Goal: Transaction & Acquisition: Purchase product/service

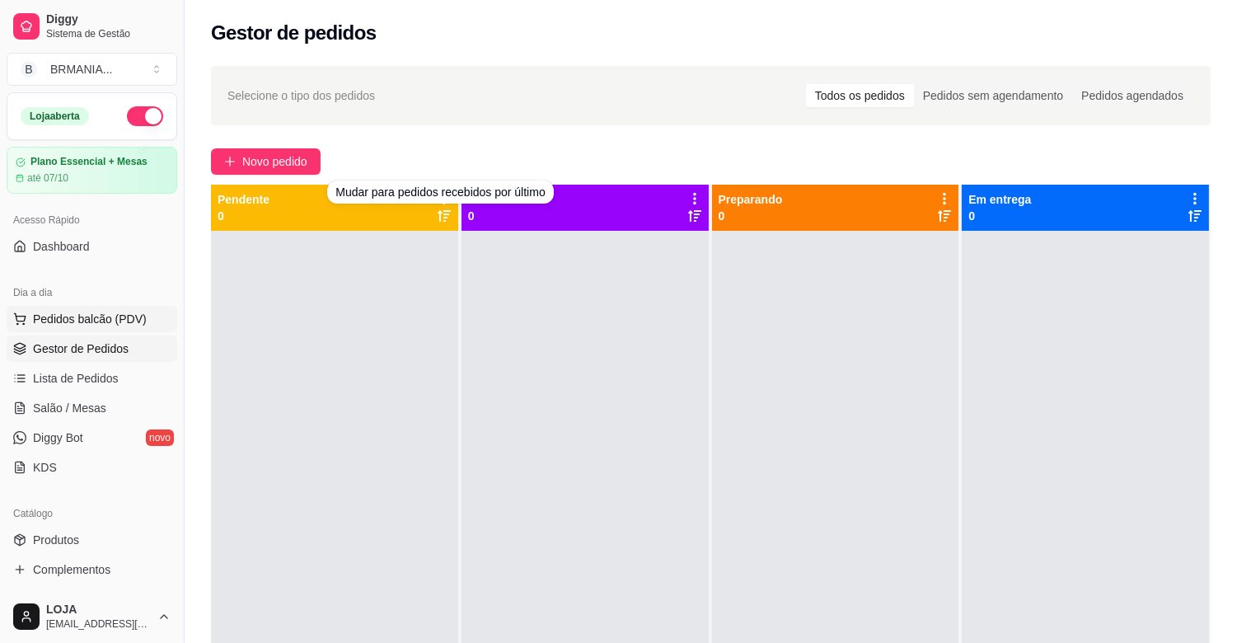
click at [106, 320] on span "Pedidos balcão (PDV)" at bounding box center [90, 319] width 114 height 16
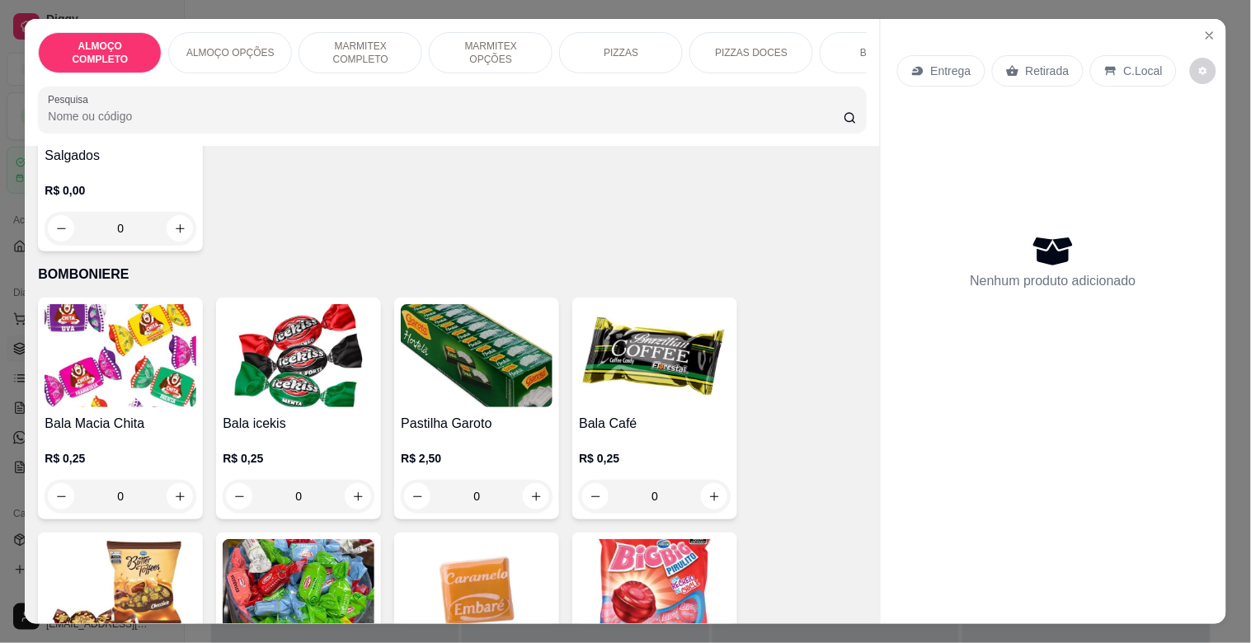
scroll to position [5368, 0]
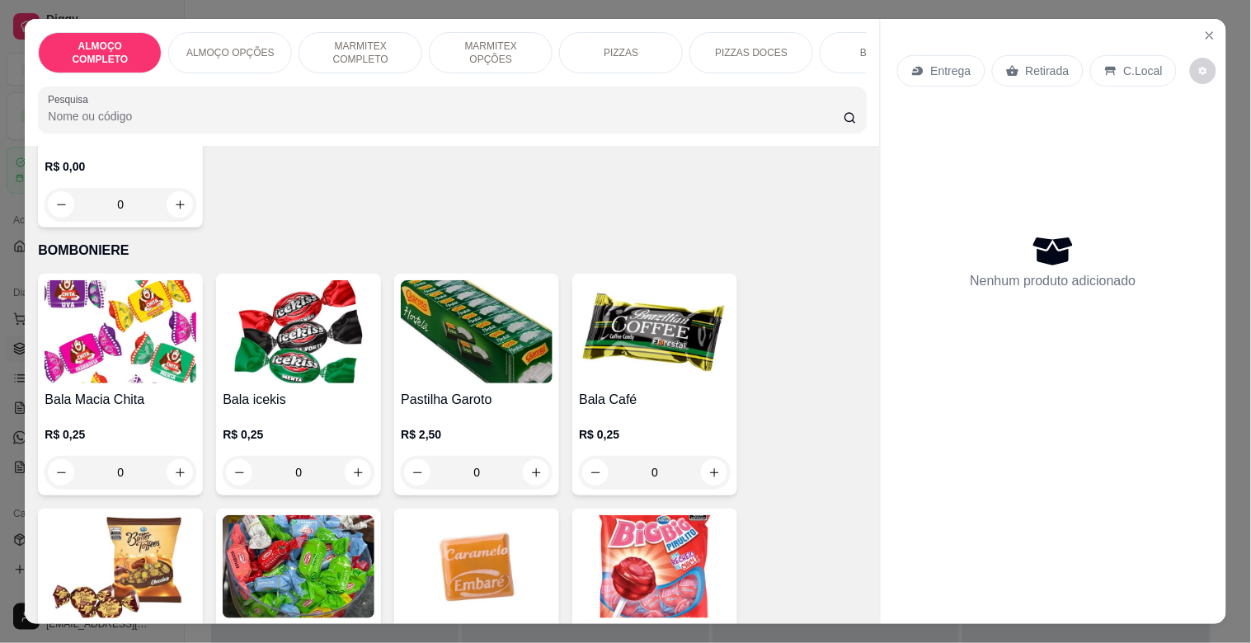
click at [155, 340] on img at bounding box center [121, 331] width 152 height 103
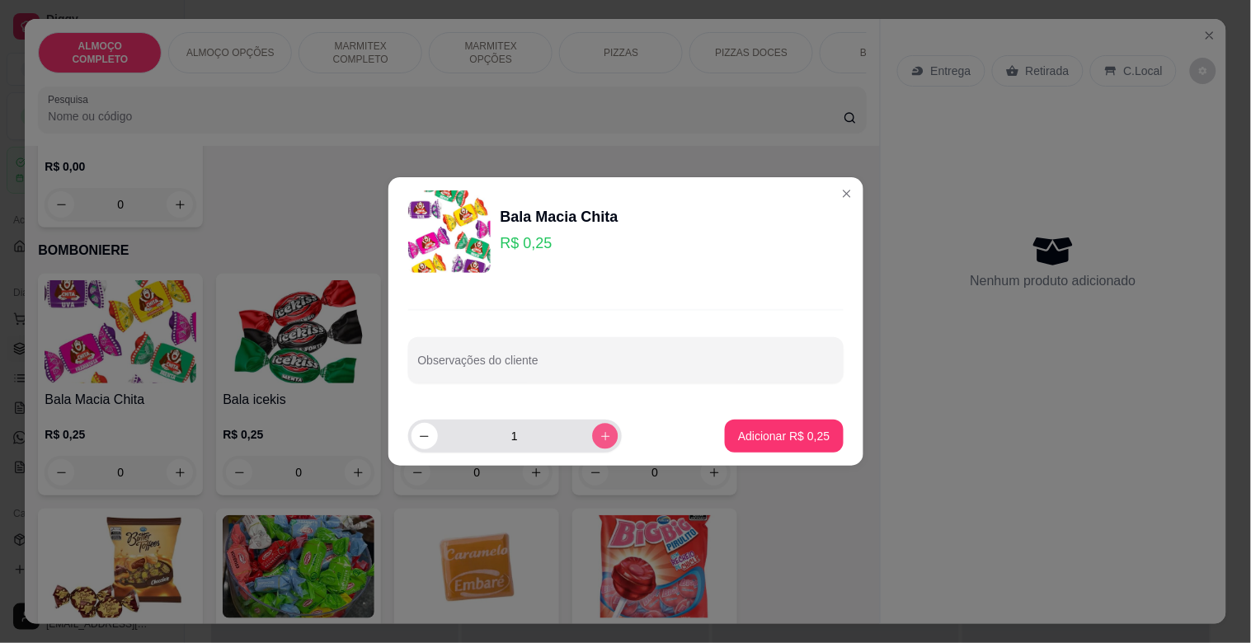
click at [600, 434] on icon "increase-product-quantity" at bounding box center [604, 436] width 8 height 8
click at [598, 434] on icon "increase-product-quantity" at bounding box center [604, 436] width 12 height 12
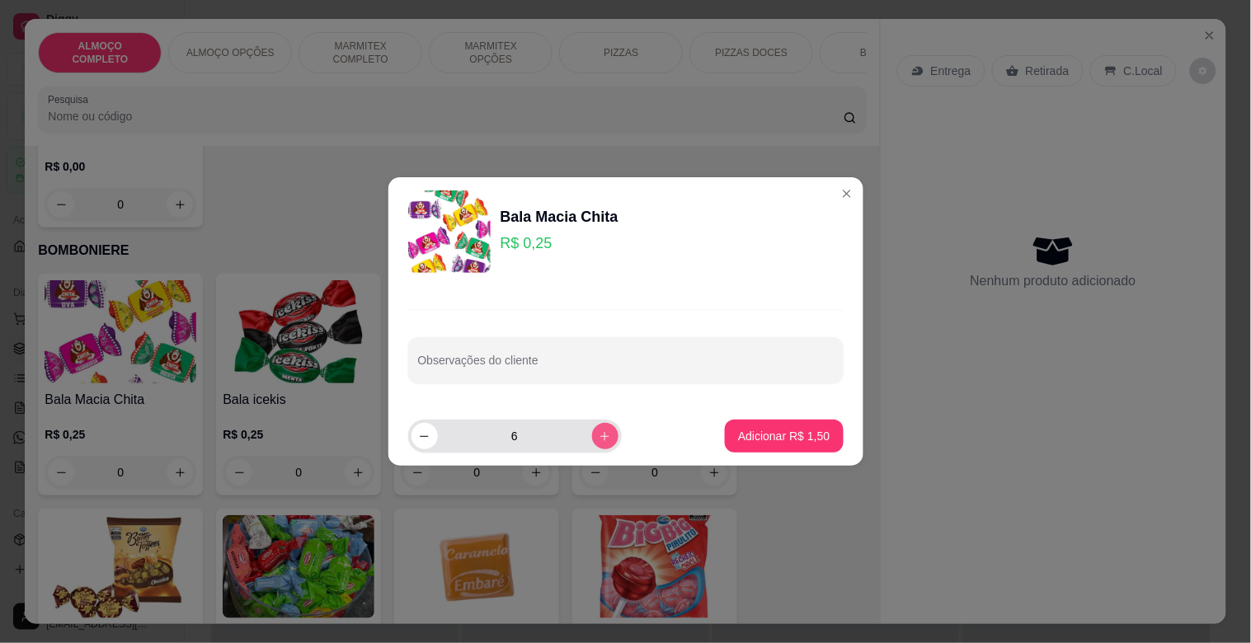
click at [598, 434] on icon "increase-product-quantity" at bounding box center [604, 436] width 12 height 12
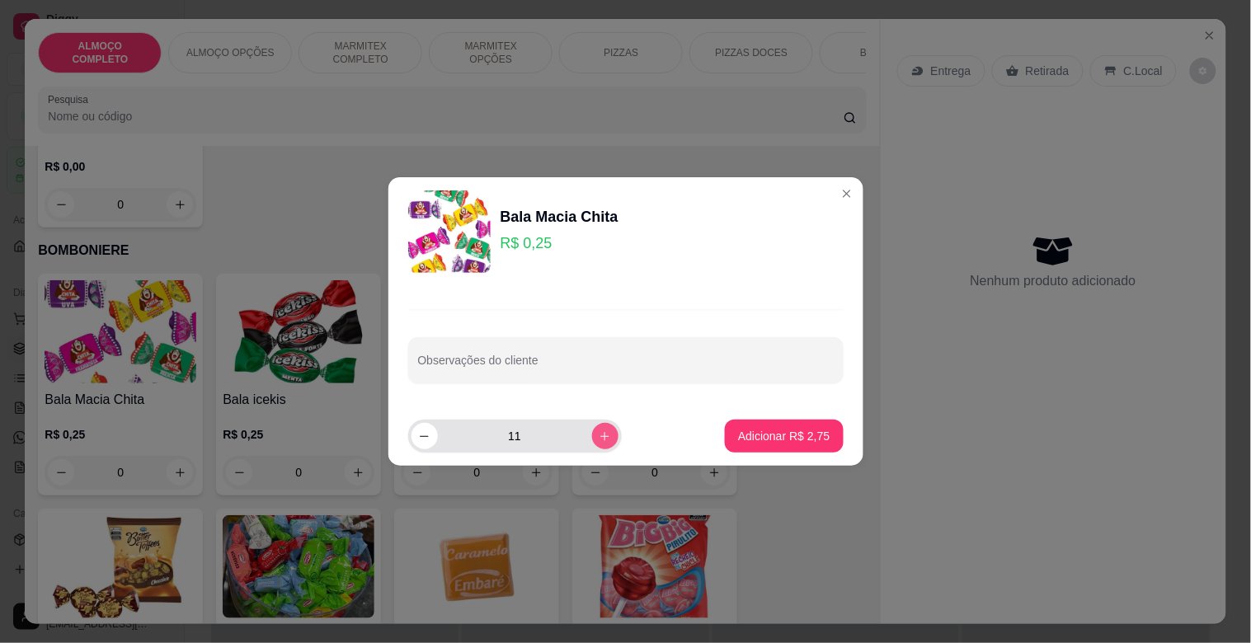
click at [598, 434] on icon "increase-product-quantity" at bounding box center [604, 436] width 12 height 12
click at [415, 433] on button "decrease-product-quantity" at bounding box center [424, 436] width 26 height 26
click at [598, 433] on icon "increase-product-quantity" at bounding box center [604, 436] width 12 height 12
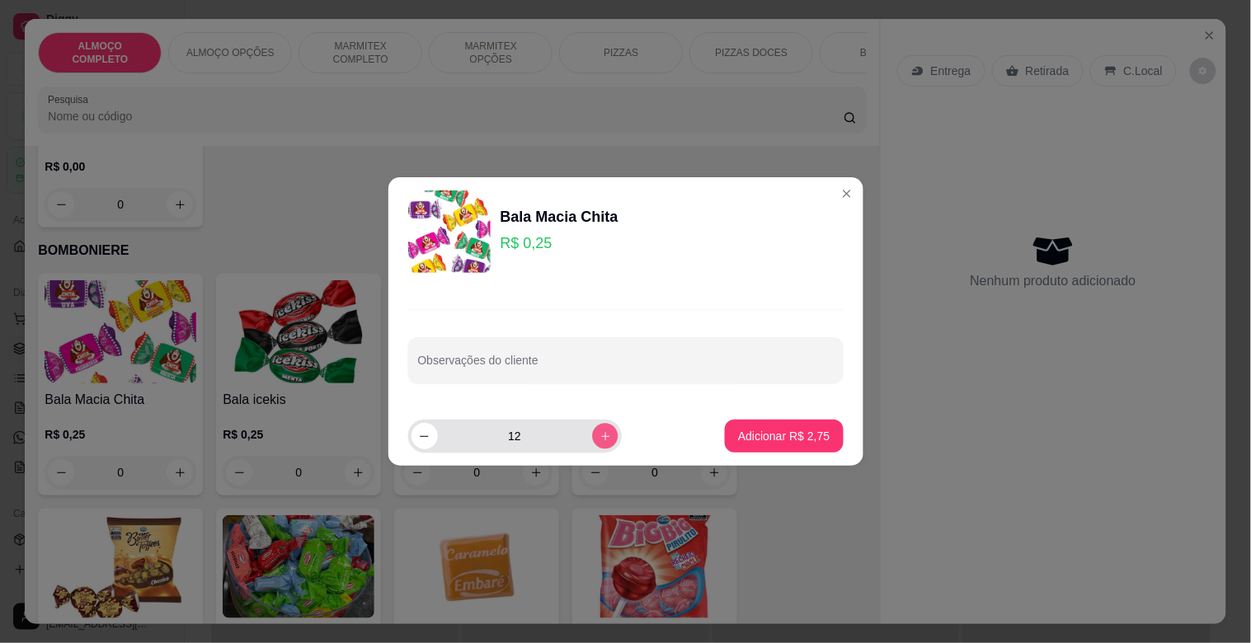
click at [598, 433] on icon "increase-product-quantity" at bounding box center [604, 436] width 12 height 12
type input "13"
click at [796, 448] on button "Adicionar R$ 3,25" at bounding box center [784, 436] width 118 height 33
type input "13"
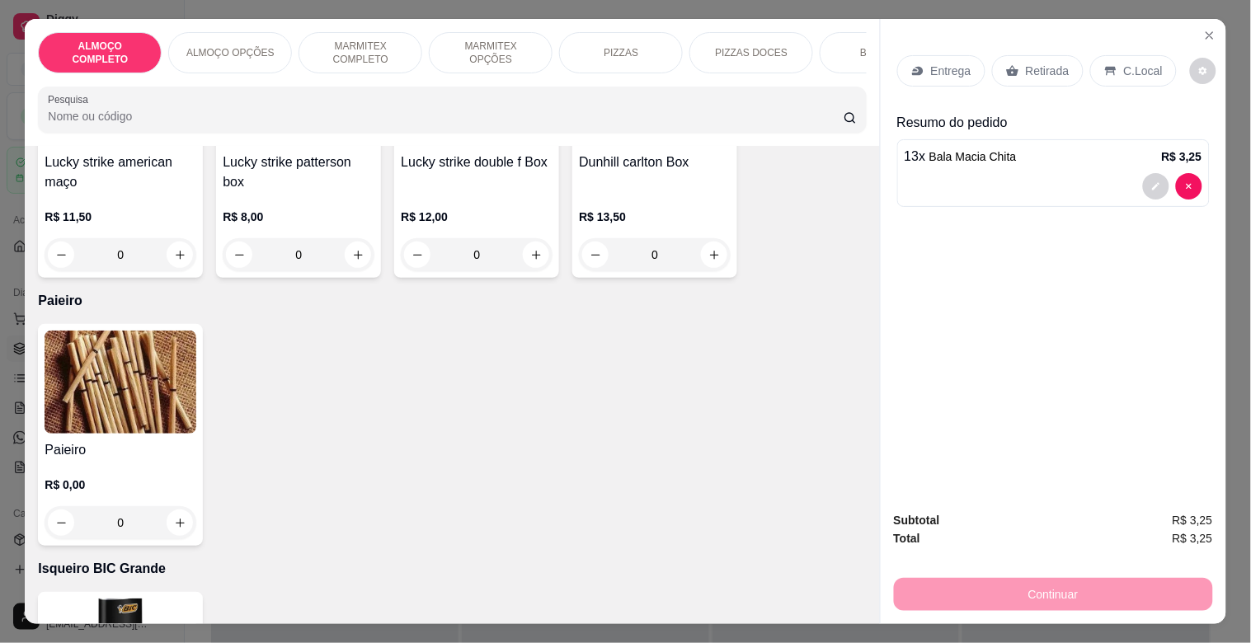
scroll to position [9920, 0]
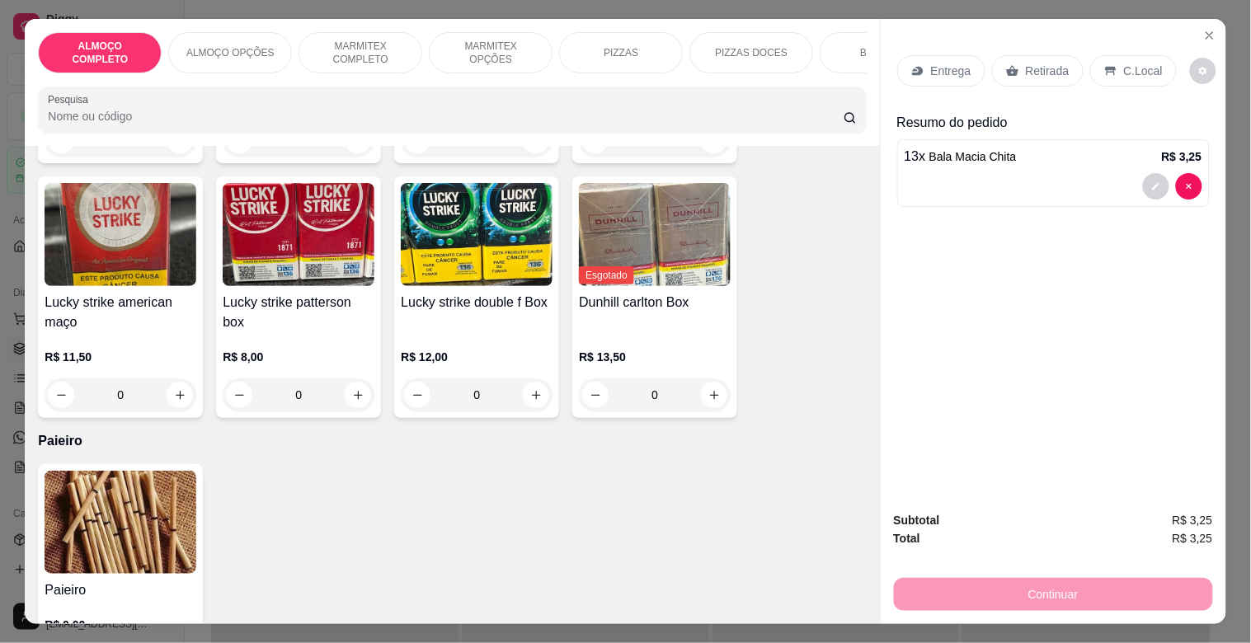
click at [45, 514] on img at bounding box center [121, 522] width 152 height 103
click at [110, 490] on img at bounding box center [121, 522] width 152 height 103
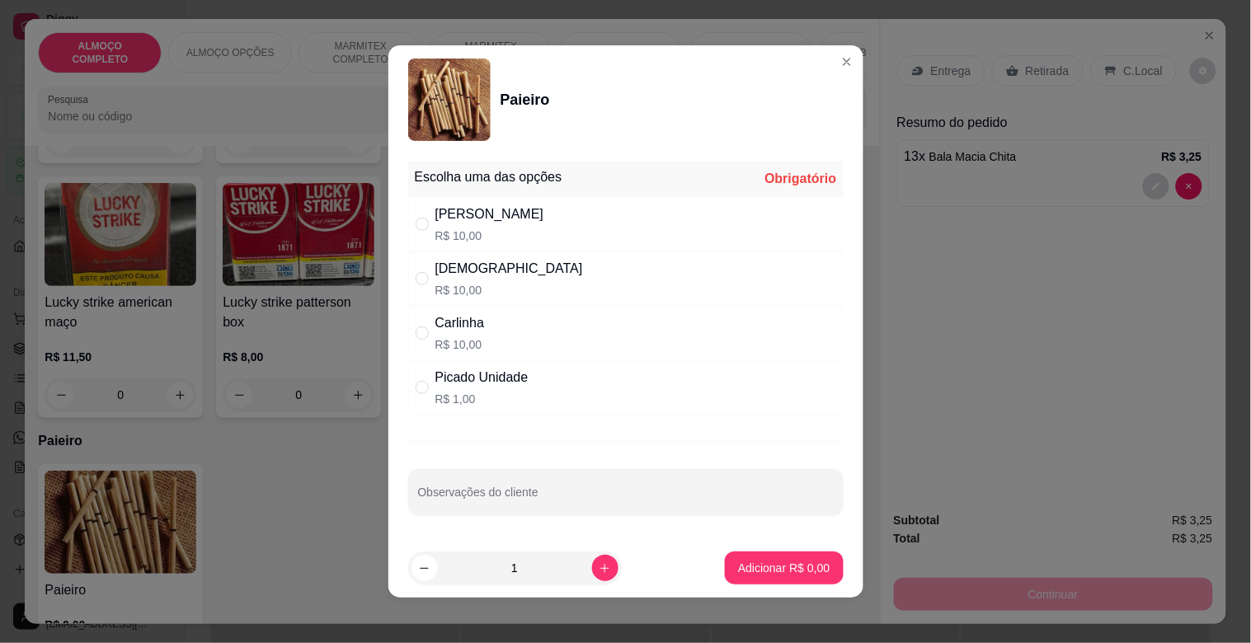
drag, startPoint x: 514, startPoint y: 206, endPoint x: 514, endPoint y: 219, distance: 13.2
click at [514, 208] on div "[PERSON_NAME]$ 10,00" at bounding box center [625, 224] width 435 height 54
radio input "true"
click at [783, 561] on p "Adicionar R$ 10,00" at bounding box center [780, 568] width 98 height 16
type input "1"
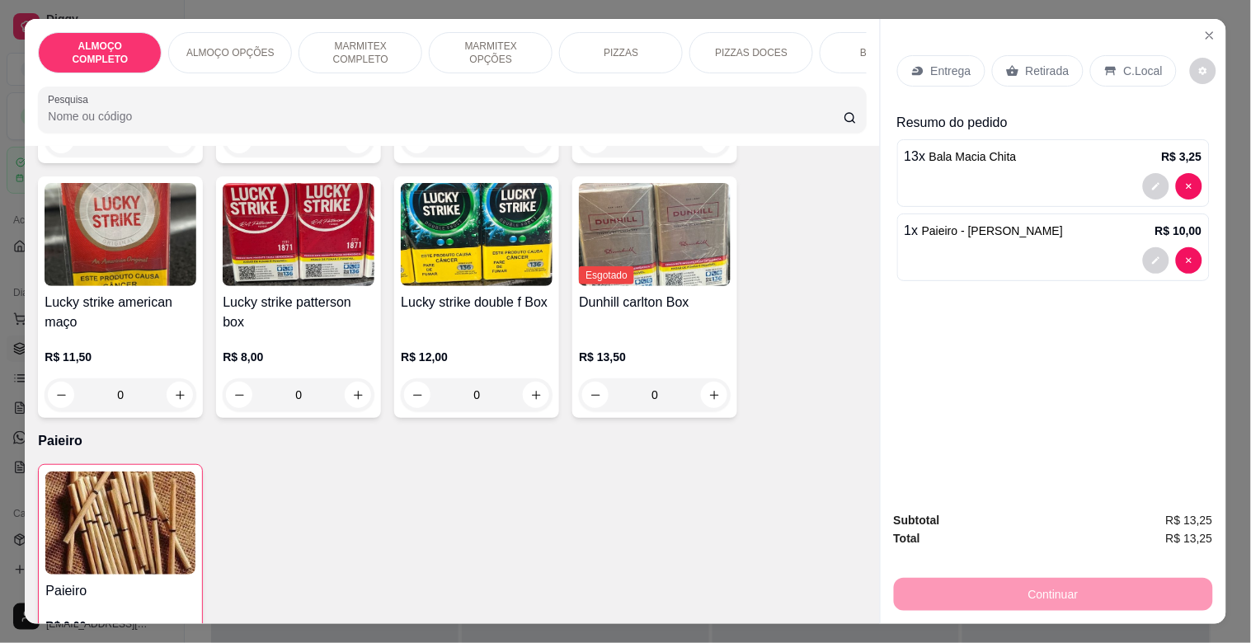
click at [1030, 63] on p "Retirada" at bounding box center [1047, 71] width 44 height 16
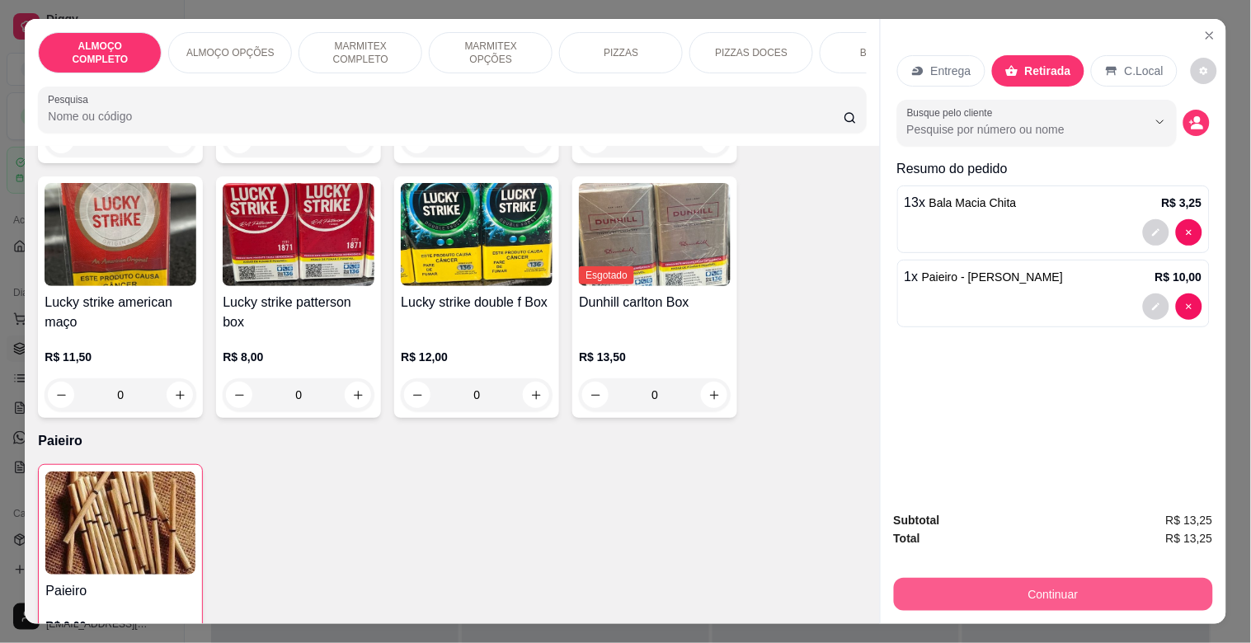
click at [1051, 591] on button "Continuar" at bounding box center [1053, 594] width 319 height 33
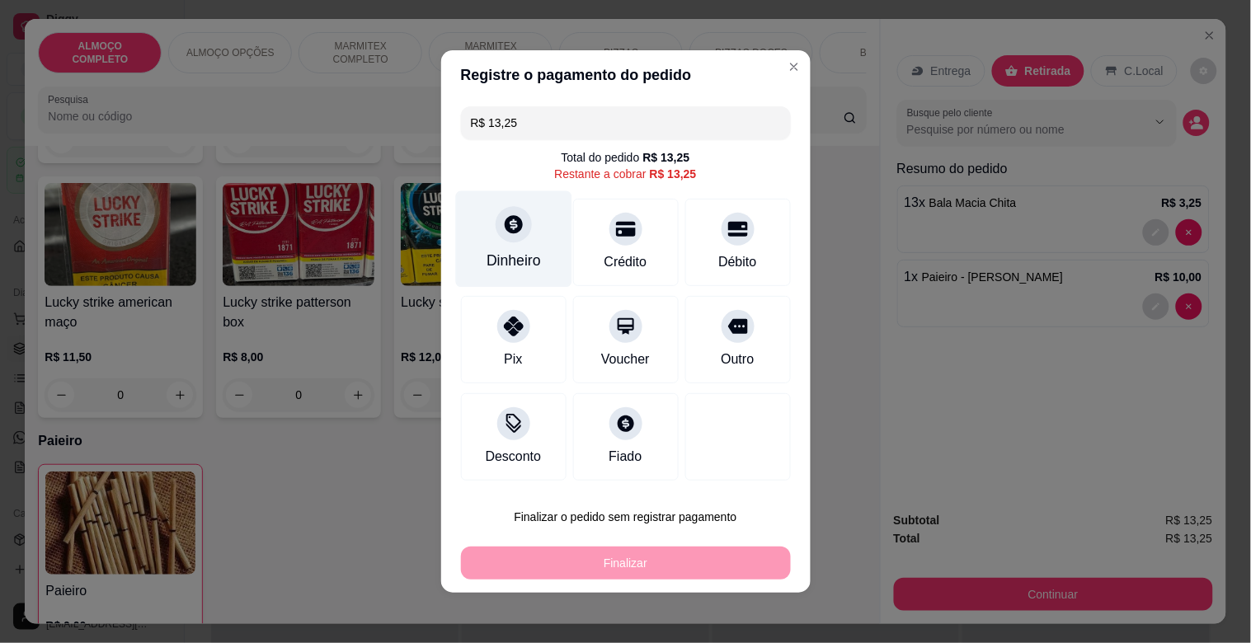
click at [512, 251] on div "Dinheiro" at bounding box center [513, 260] width 54 height 21
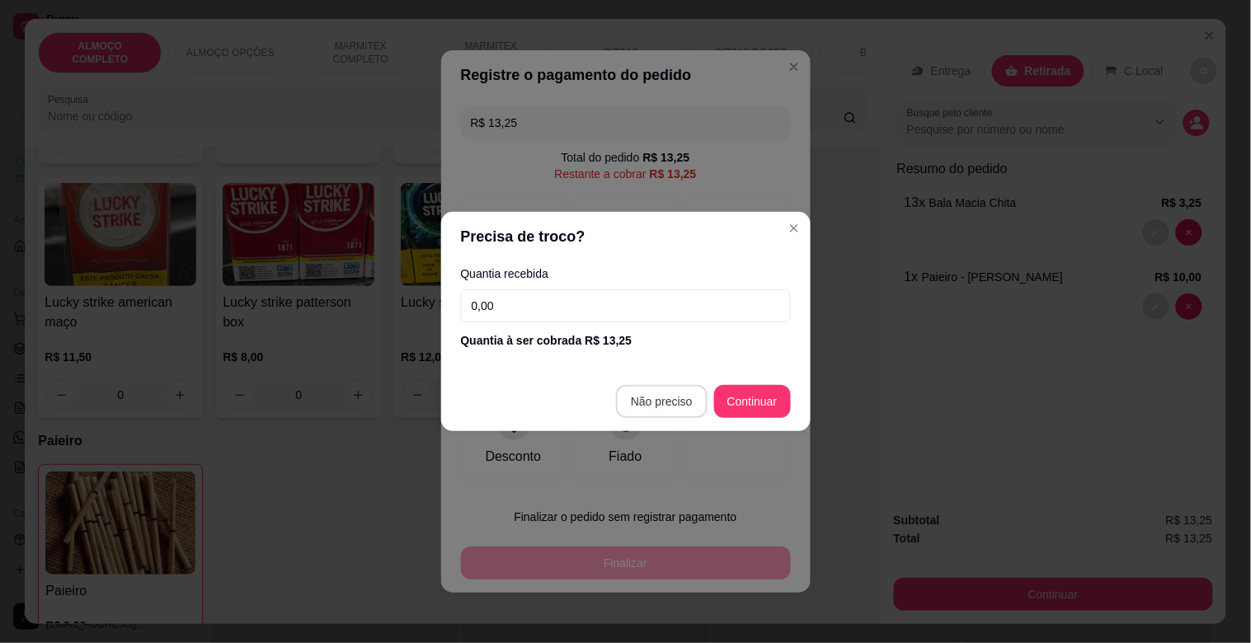
type input "R$ 0,00"
click at [656, 406] on div "Fiado" at bounding box center [626, 436] width 106 height 87
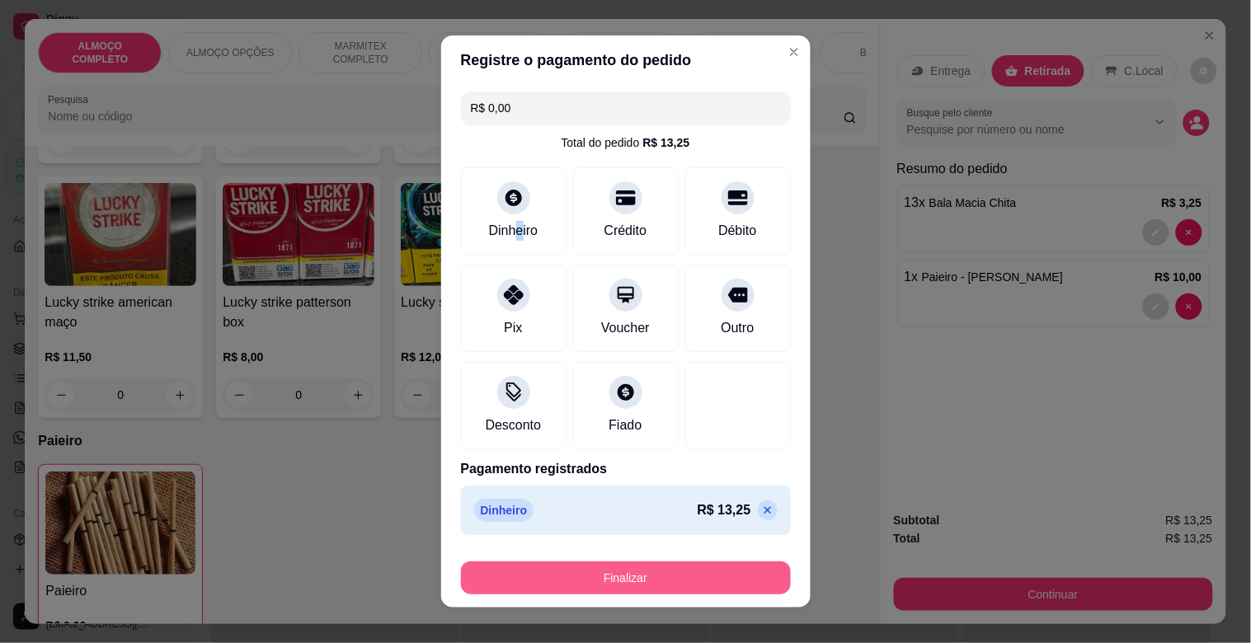
click at [586, 574] on button "Finalizar" at bounding box center [626, 577] width 330 height 33
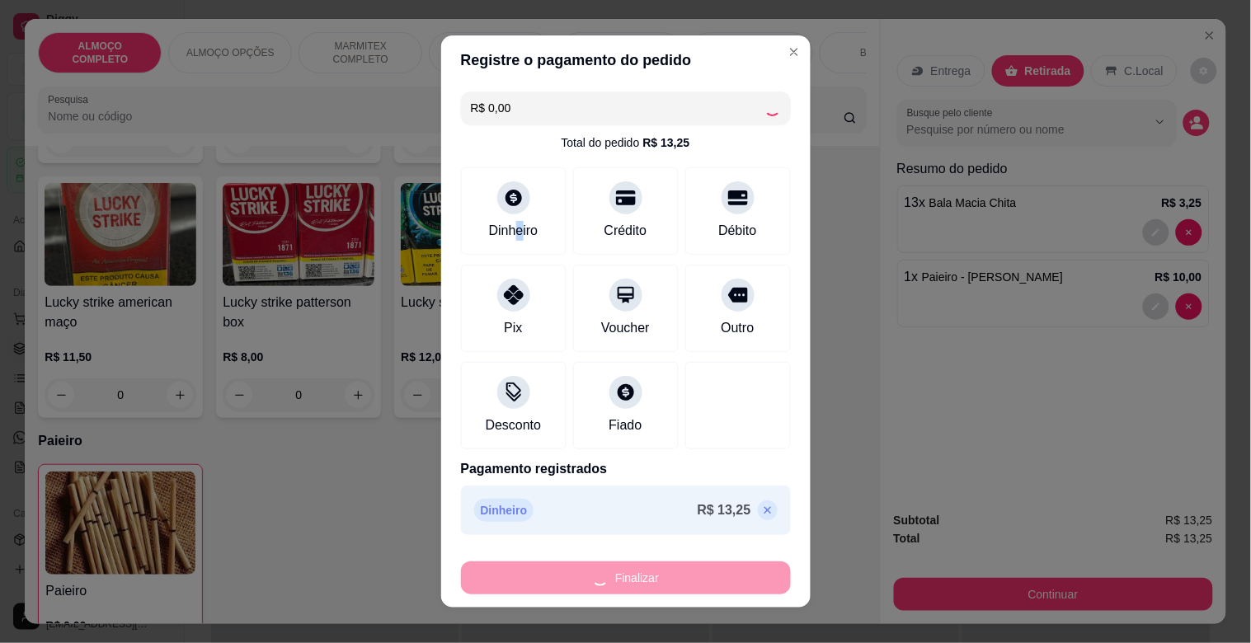
type input "0"
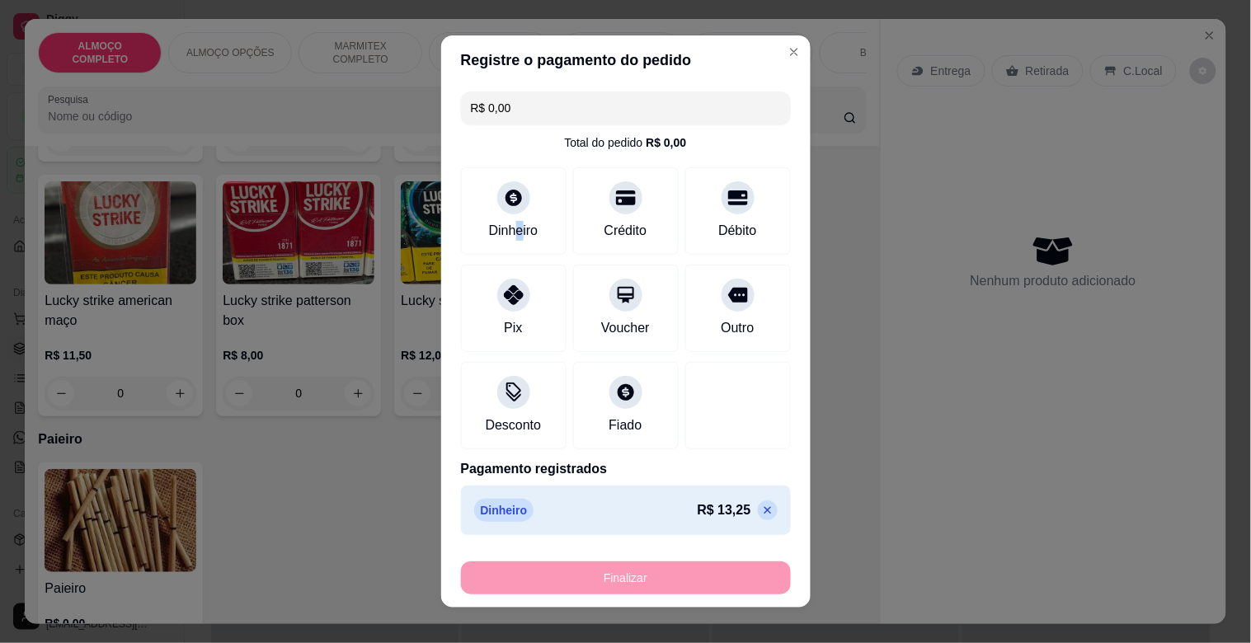
type input "-R$ 13,25"
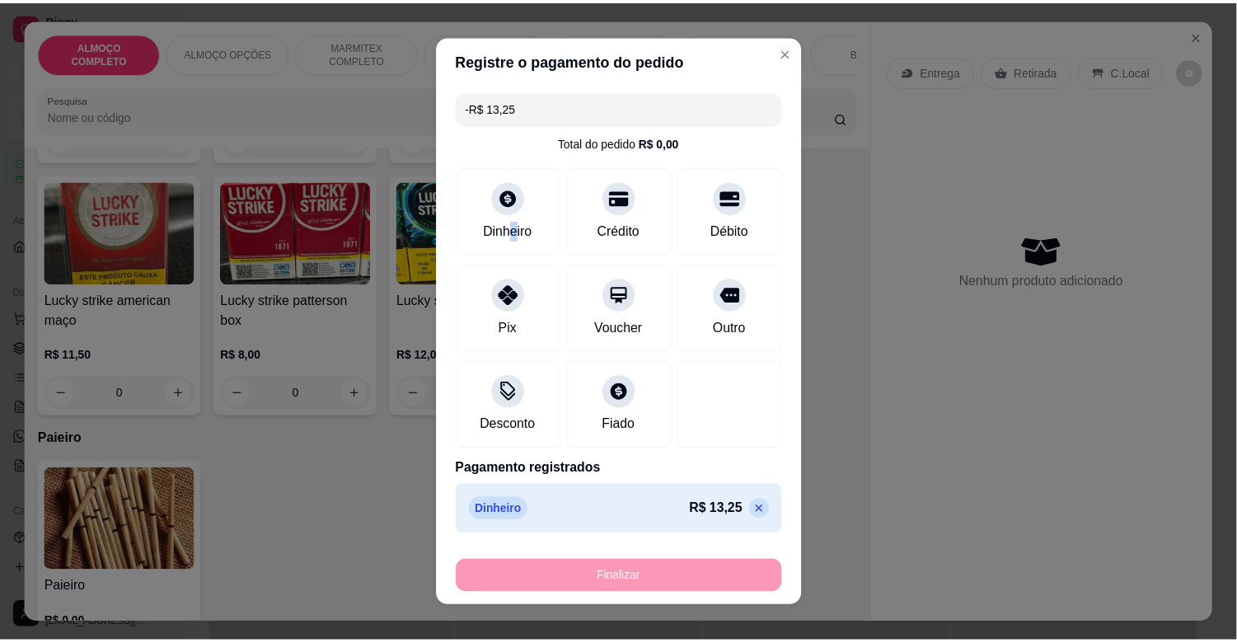
scroll to position [9919, 0]
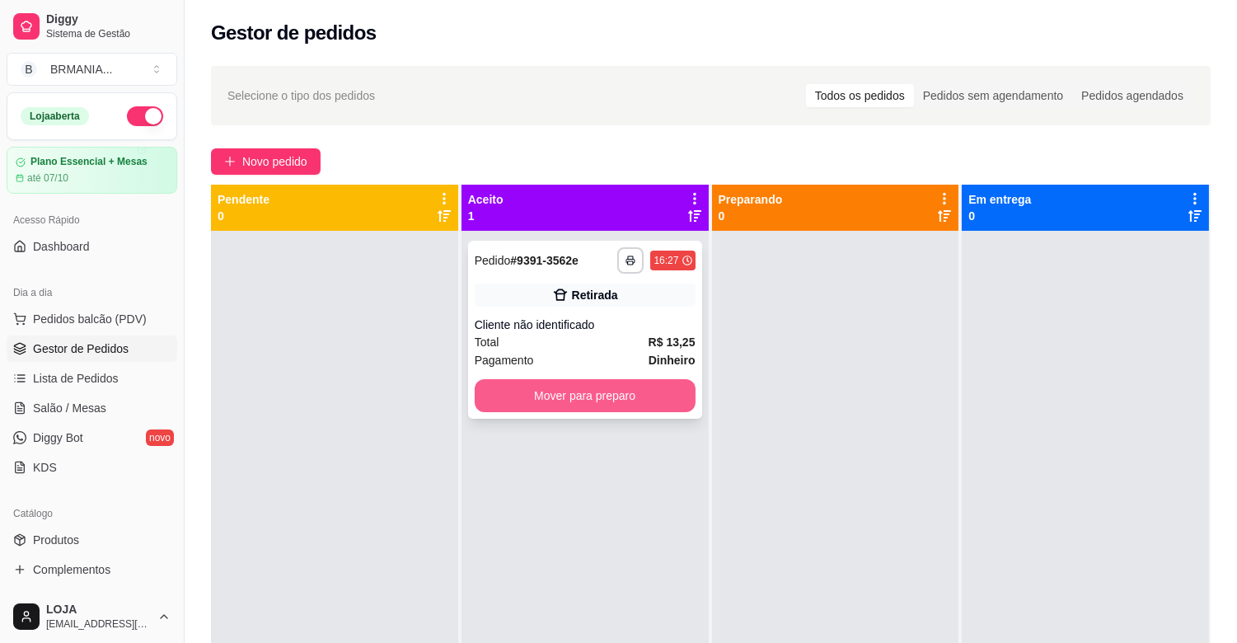
click at [547, 388] on button "Mover para preparo" at bounding box center [585, 395] width 221 height 33
click at [547, 388] on div "Mover para preparo" at bounding box center [585, 395] width 221 height 33
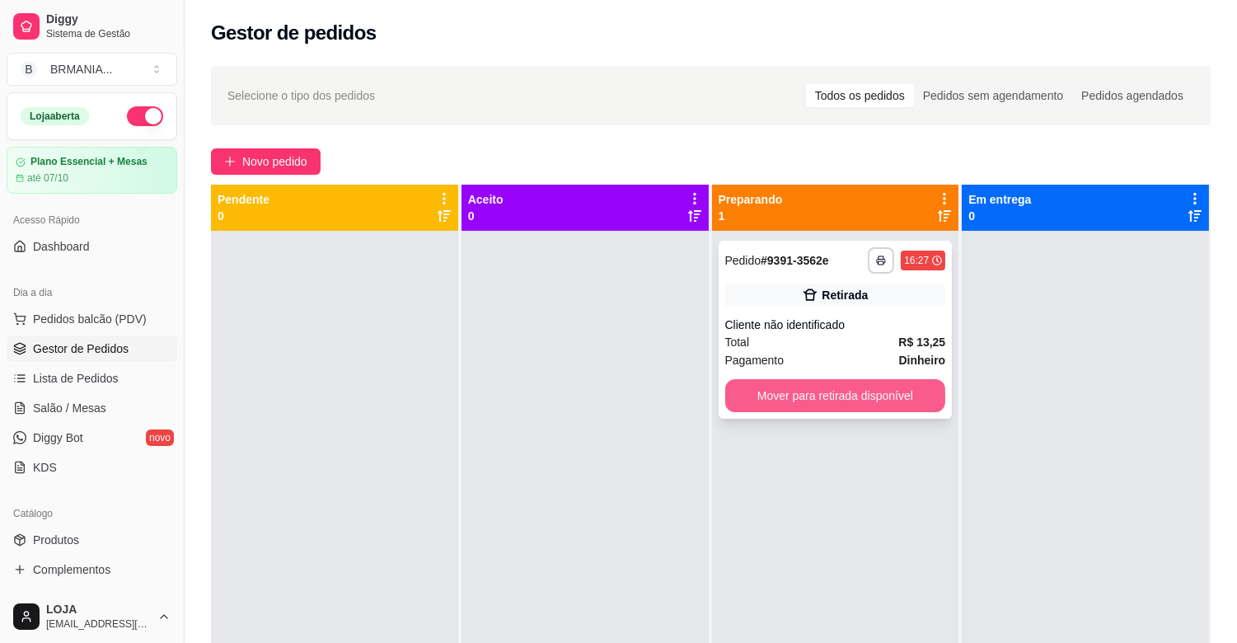
click at [880, 394] on button "Mover para retirada disponível" at bounding box center [835, 395] width 221 height 33
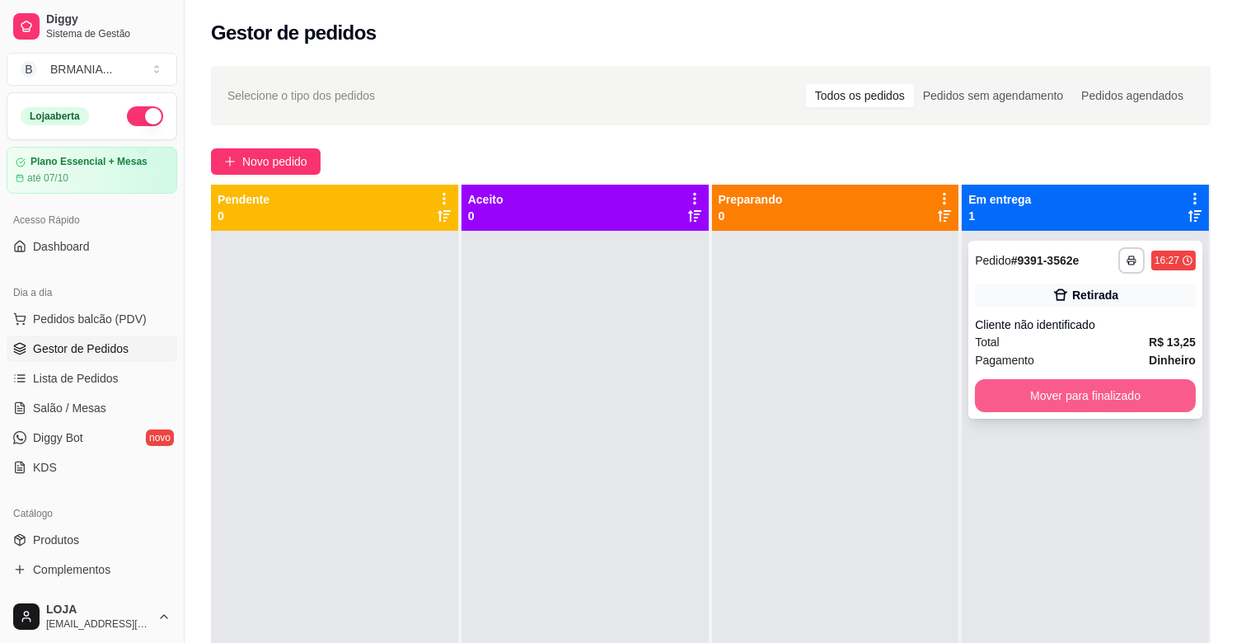
click at [1051, 385] on button "Mover para finalizado" at bounding box center [1085, 395] width 221 height 33
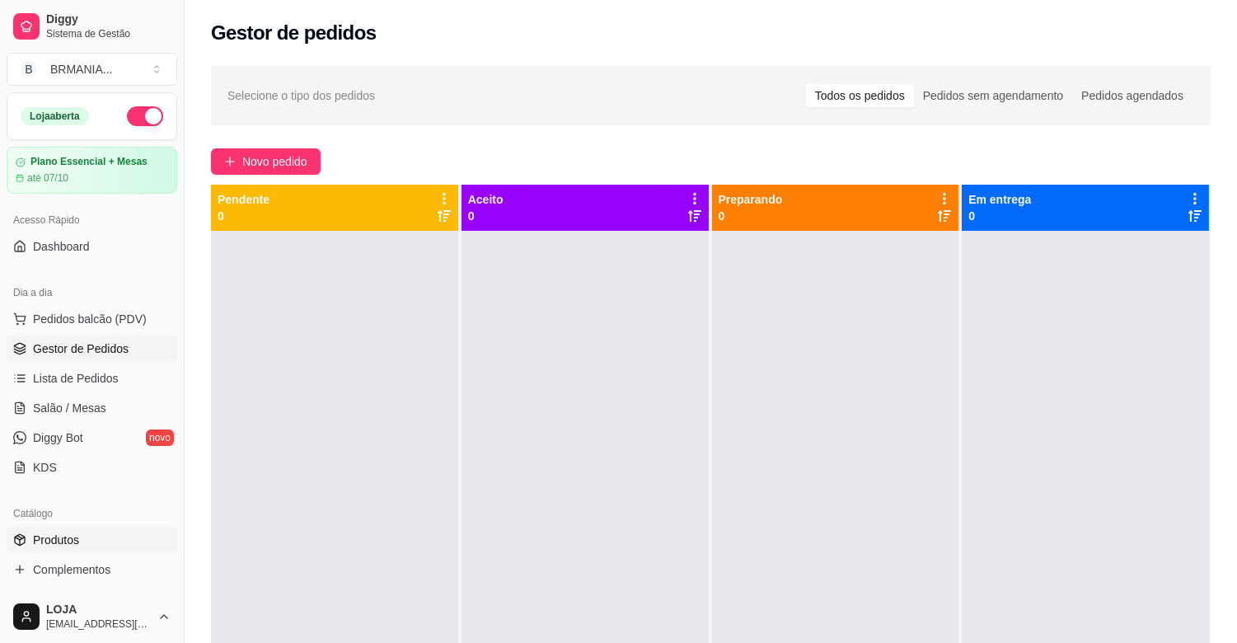
click at [54, 542] on span "Produtos" at bounding box center [56, 540] width 46 height 16
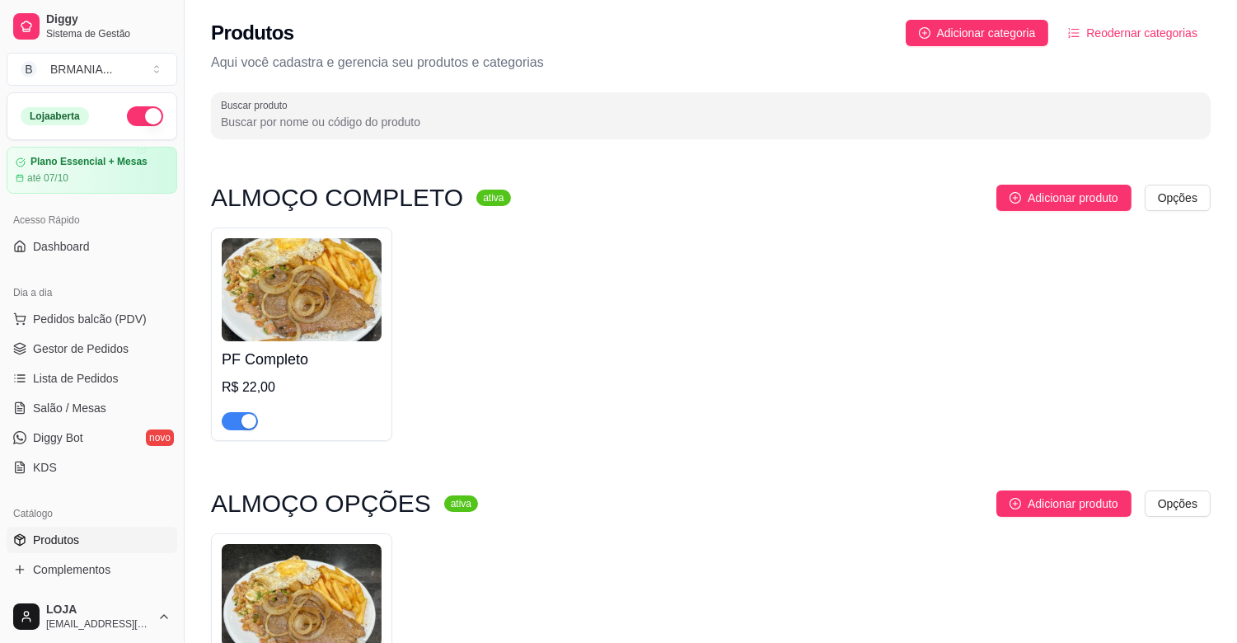
click at [245, 418] on div "button" at bounding box center [249, 421] width 15 height 15
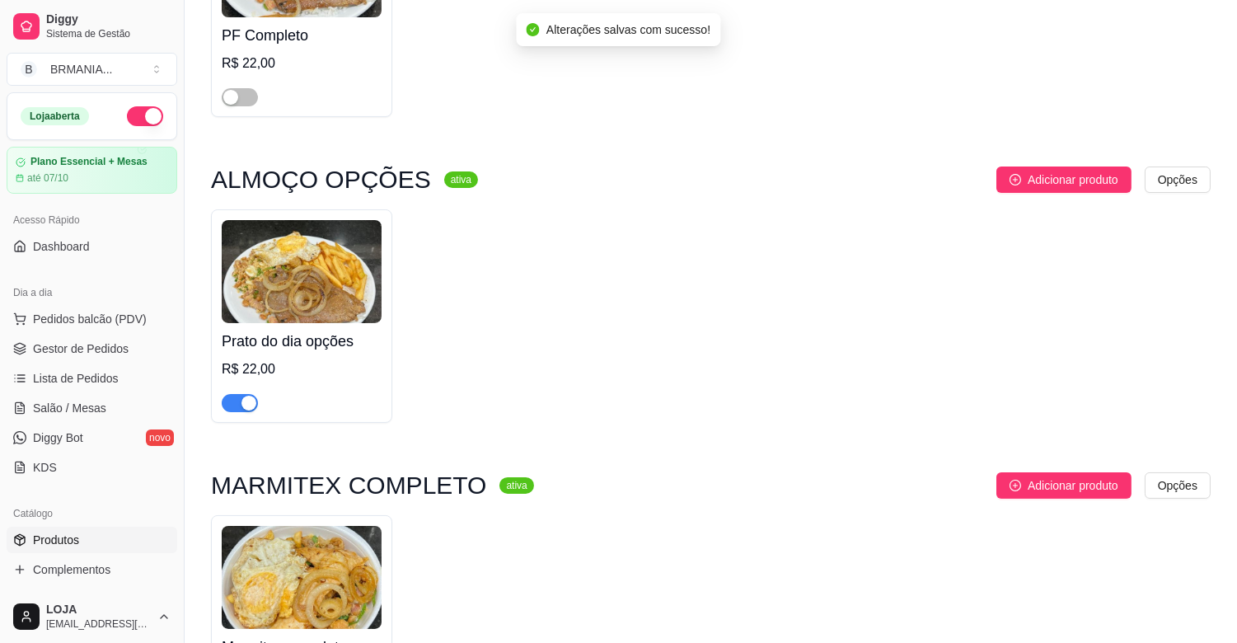
scroll to position [330, 0]
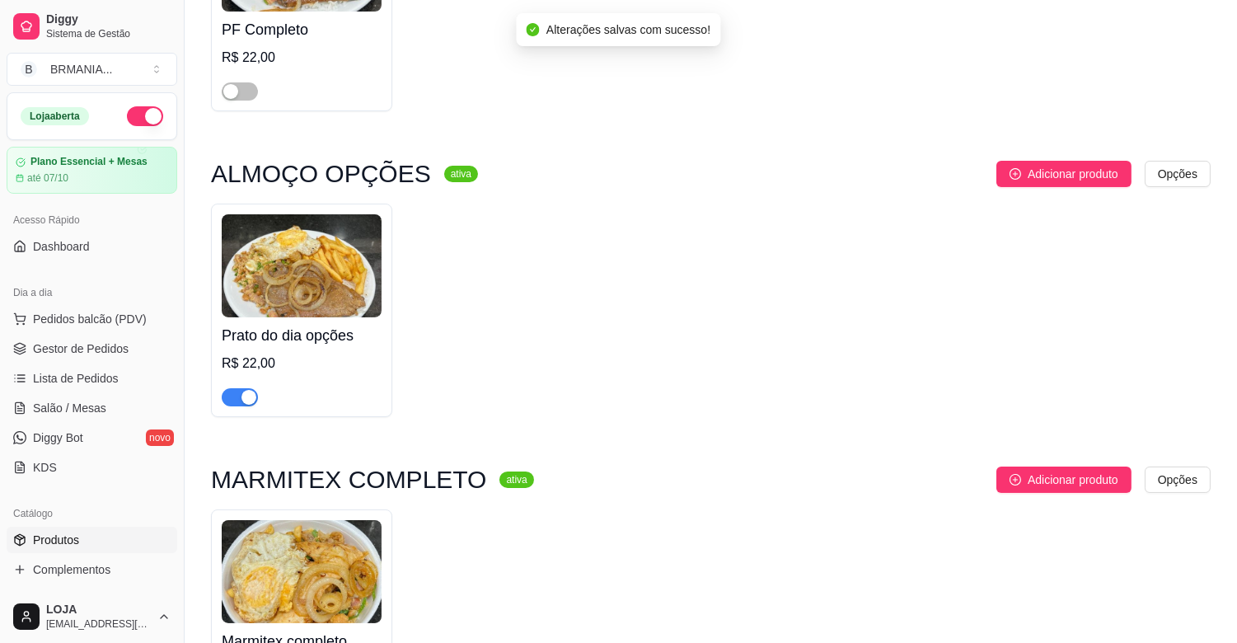
click at [251, 401] on div "button" at bounding box center [249, 397] width 15 height 15
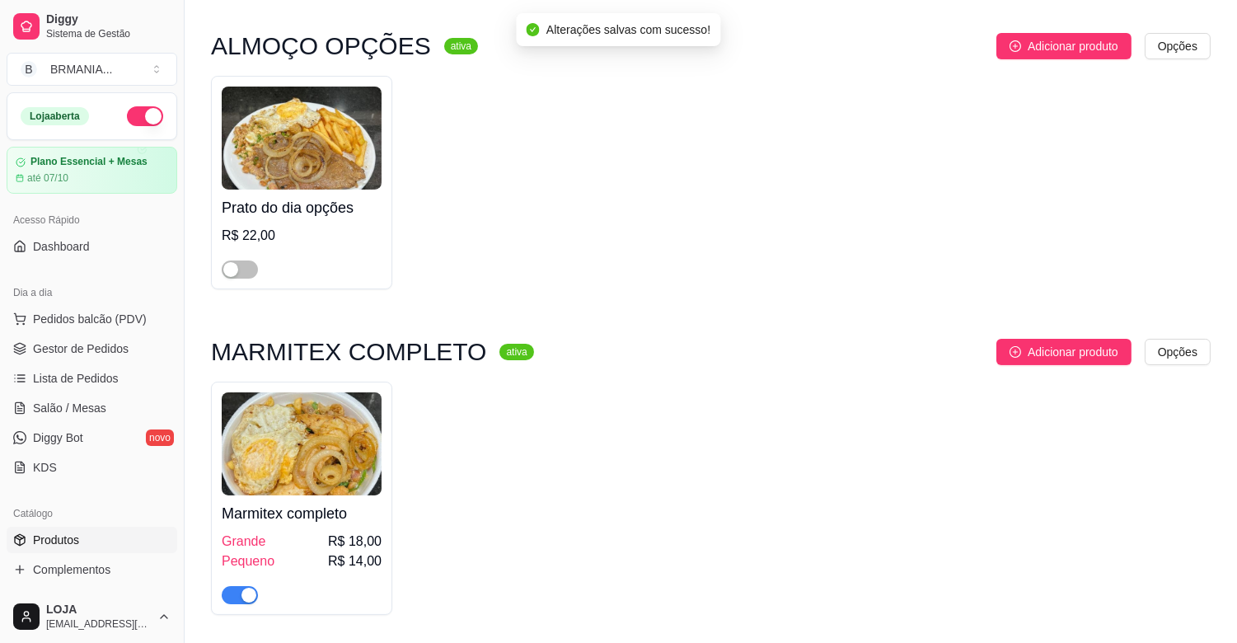
scroll to position [732, 0]
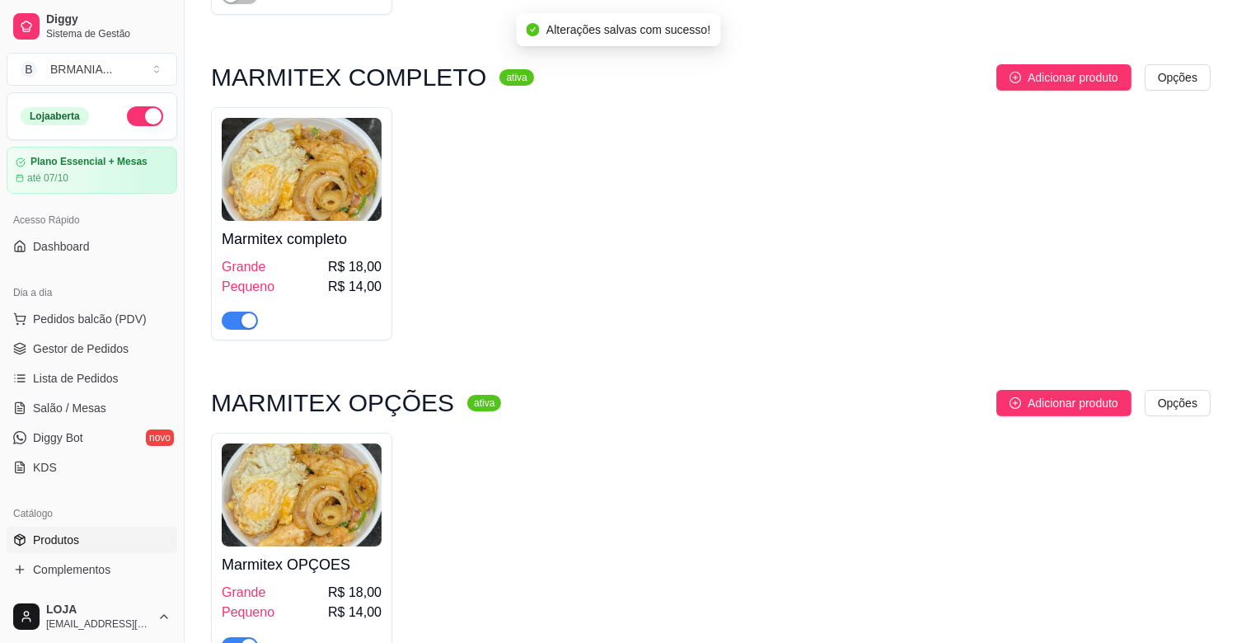
click at [242, 325] on div "button" at bounding box center [249, 320] width 15 height 15
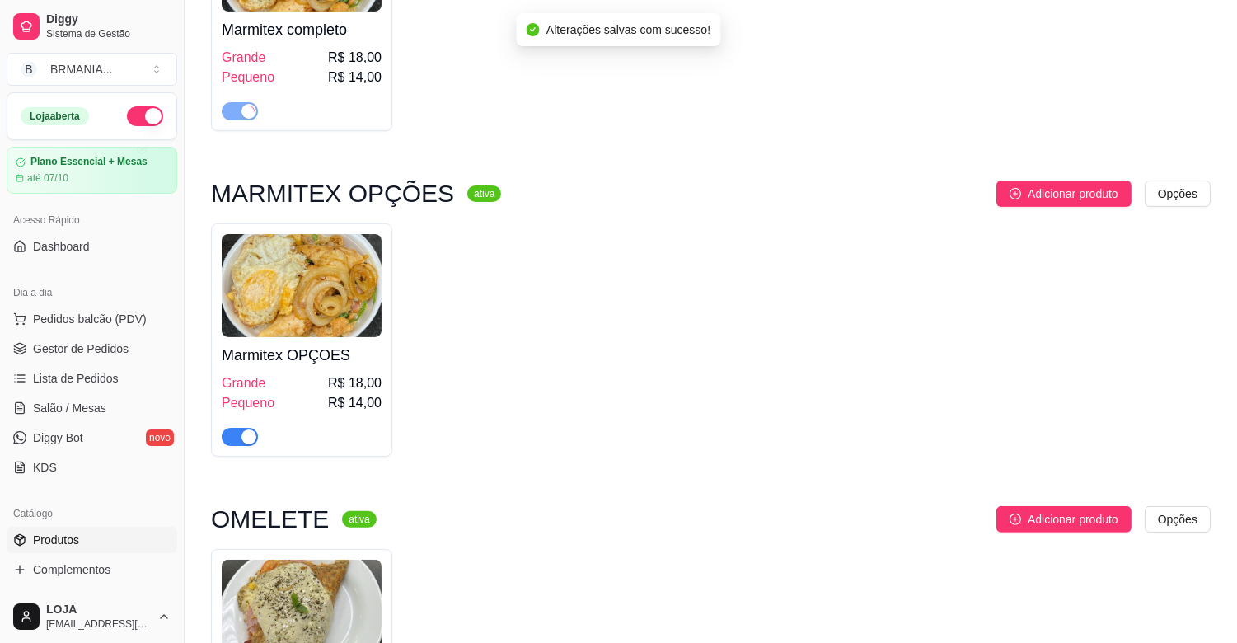
scroll to position [989, 0]
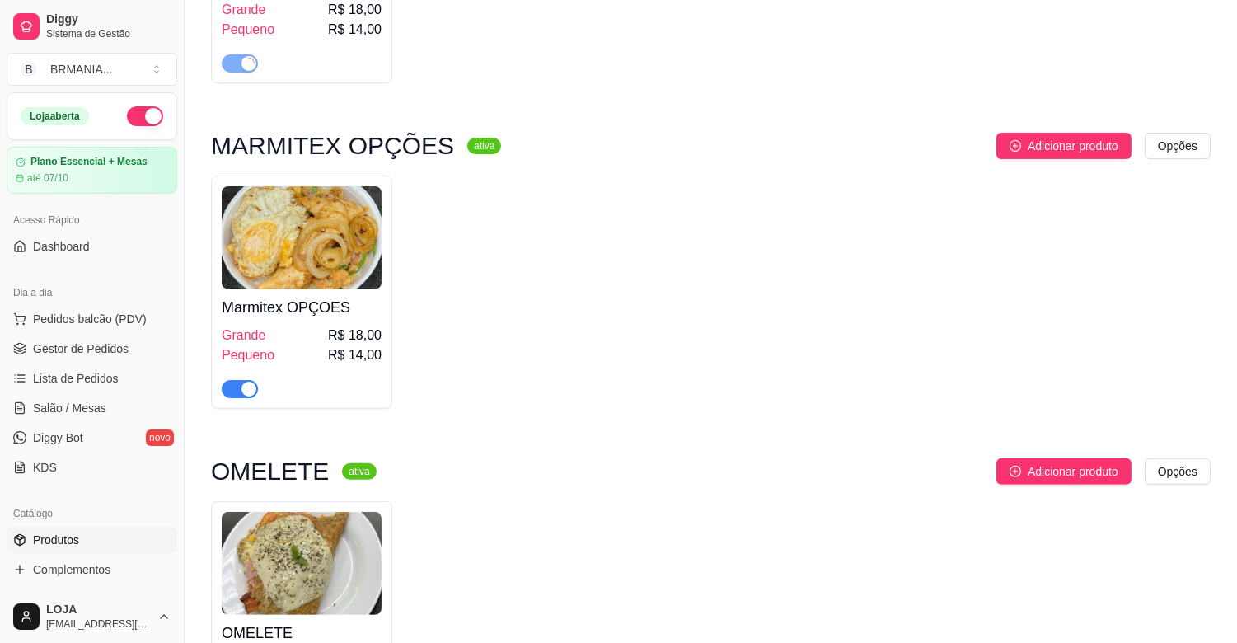
click at [243, 390] on div "button" at bounding box center [249, 389] width 15 height 15
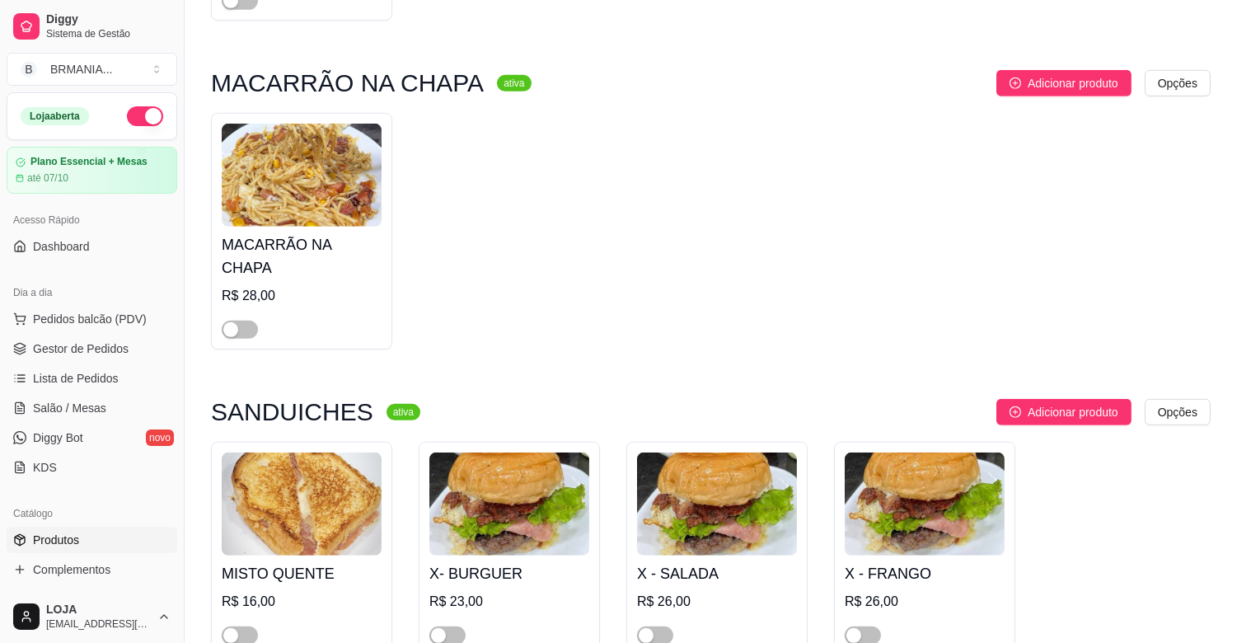
scroll to position [1685, 0]
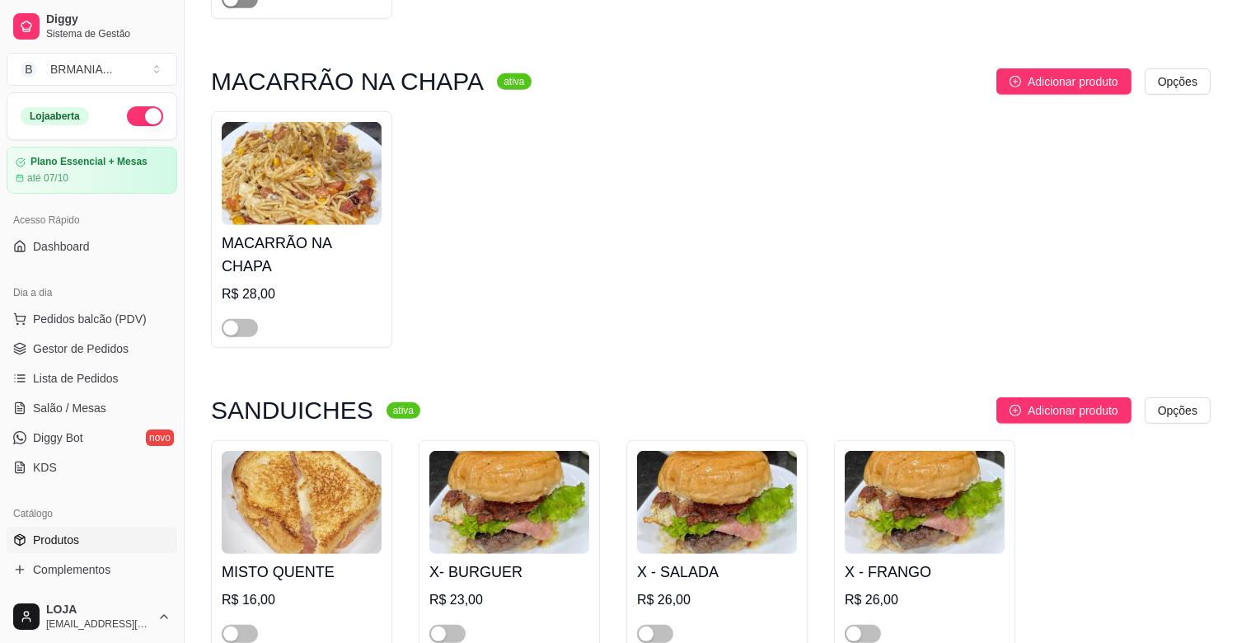
click at [237, 321] on div "button" at bounding box center [230, 328] width 15 height 15
click at [457, 625] on span "button" at bounding box center [447, 634] width 36 height 18
click at [661, 625] on span "button" at bounding box center [655, 634] width 36 height 18
click at [862, 625] on button "button" at bounding box center [863, 634] width 36 height 18
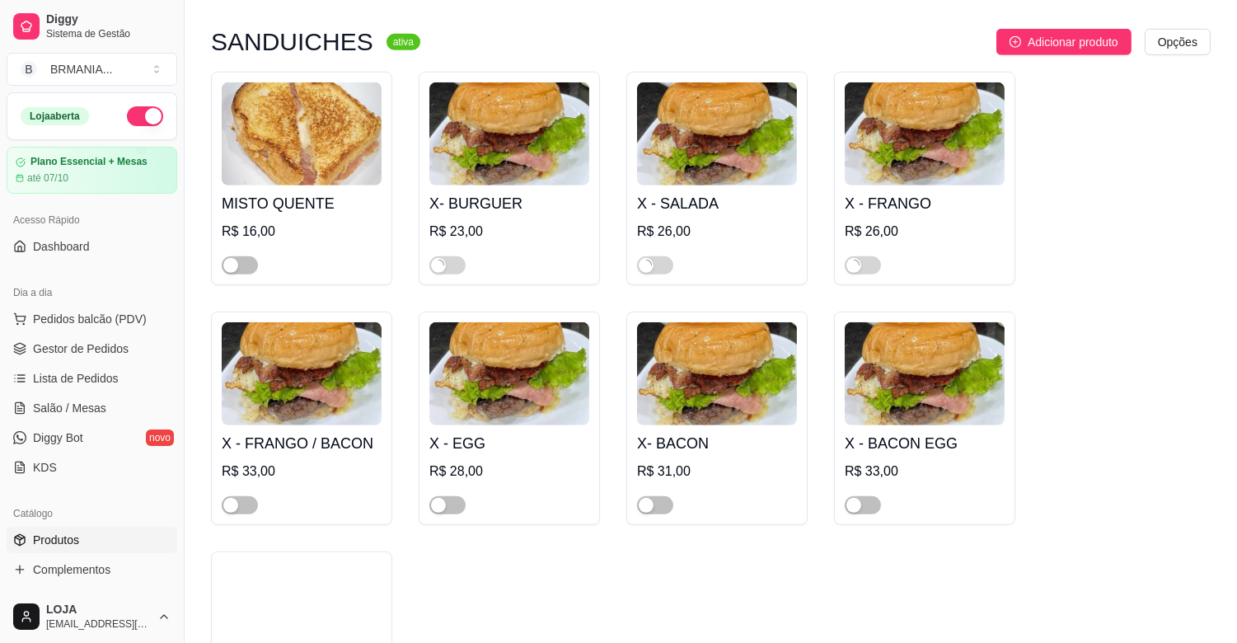
scroll to position [2235, 0]
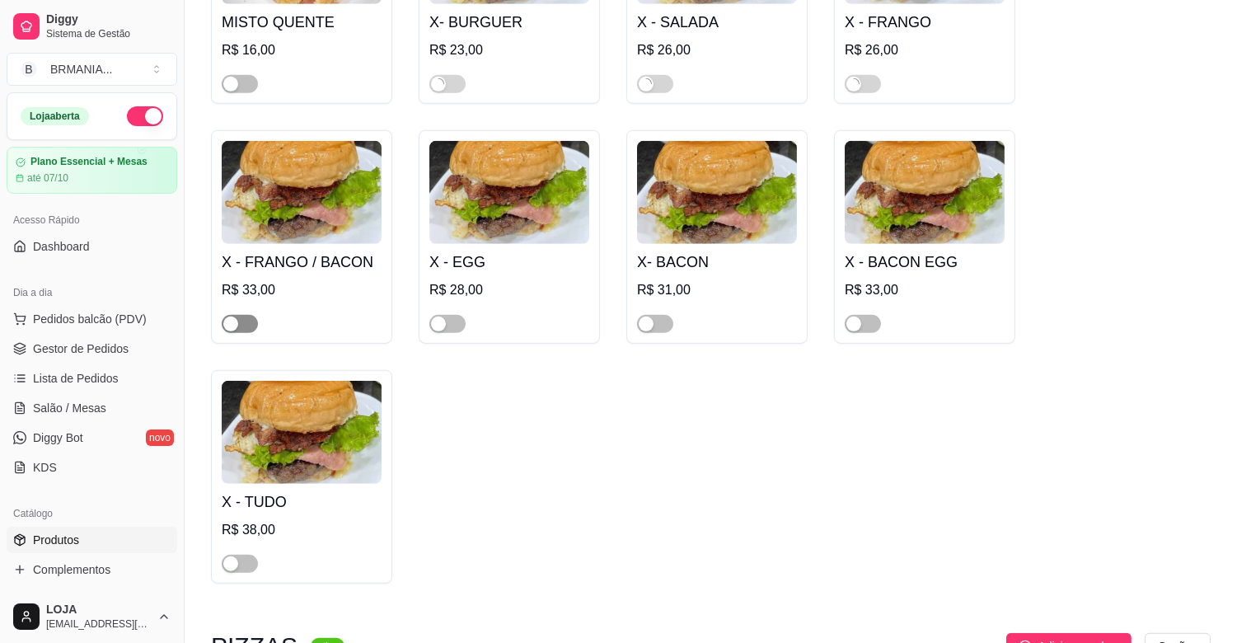
drag, startPoint x: 226, startPoint y: 307, endPoint x: 243, endPoint y: 307, distance: 17.3
click at [228, 317] on div "button" at bounding box center [230, 324] width 15 height 15
click at [449, 315] on span "button" at bounding box center [447, 324] width 36 height 18
click at [658, 315] on span "button" at bounding box center [655, 324] width 36 height 18
click at [862, 315] on span "button" at bounding box center [863, 324] width 36 height 18
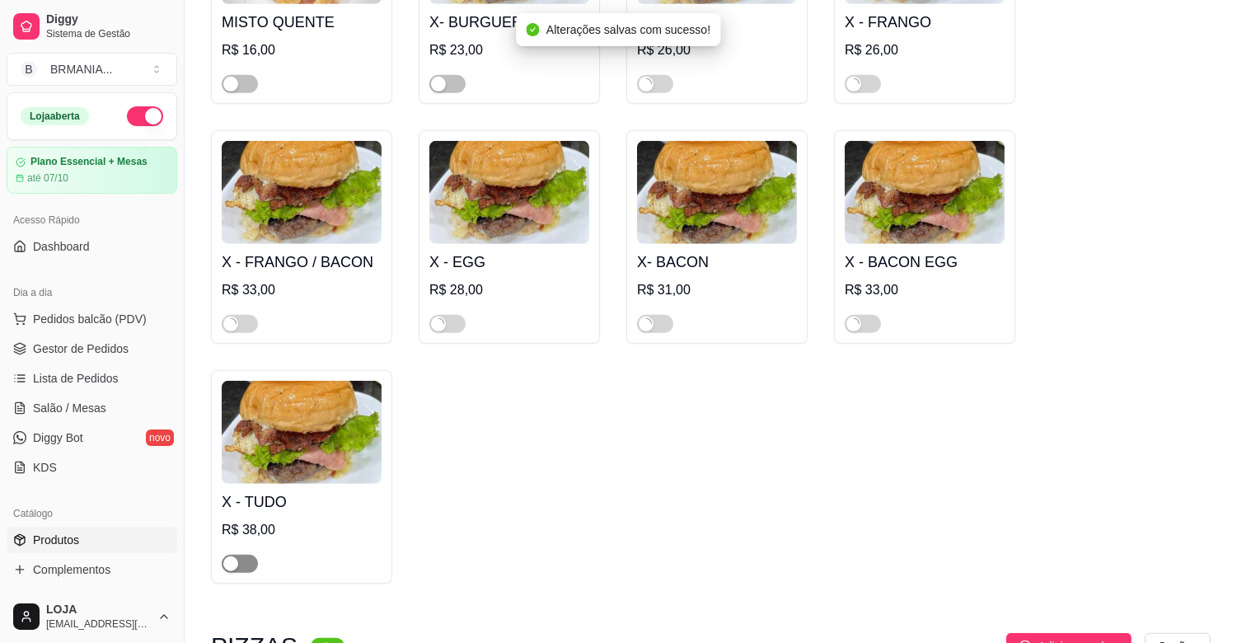
click at [246, 555] on span "button" at bounding box center [240, 564] width 36 height 18
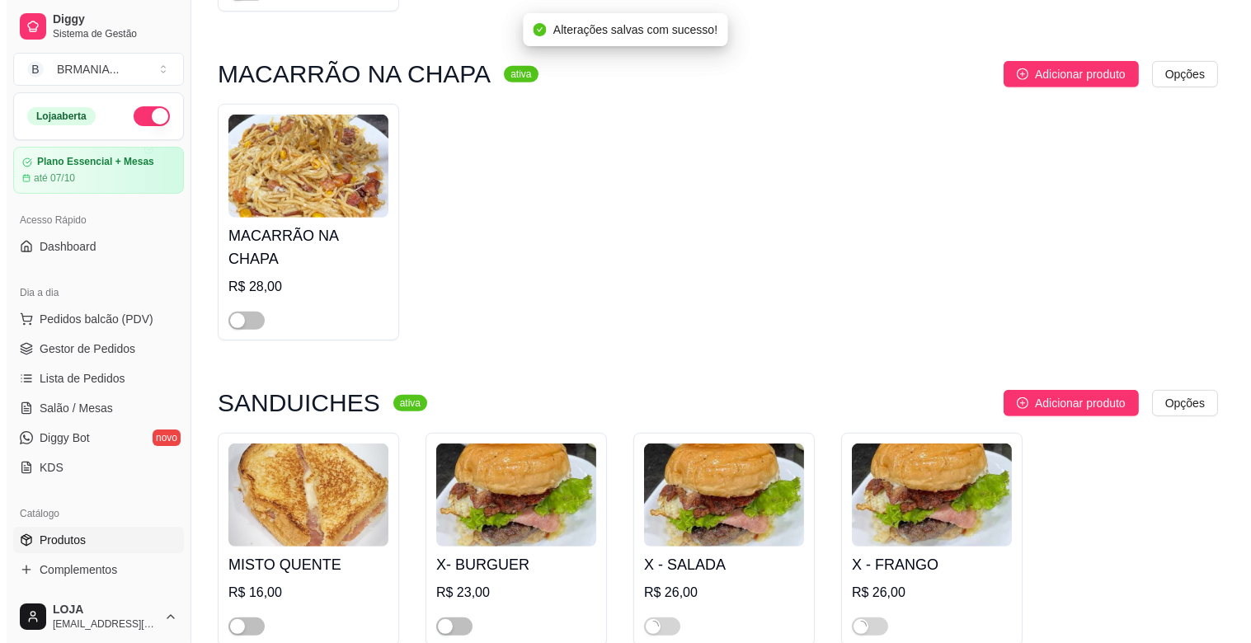
scroll to position [1538, 0]
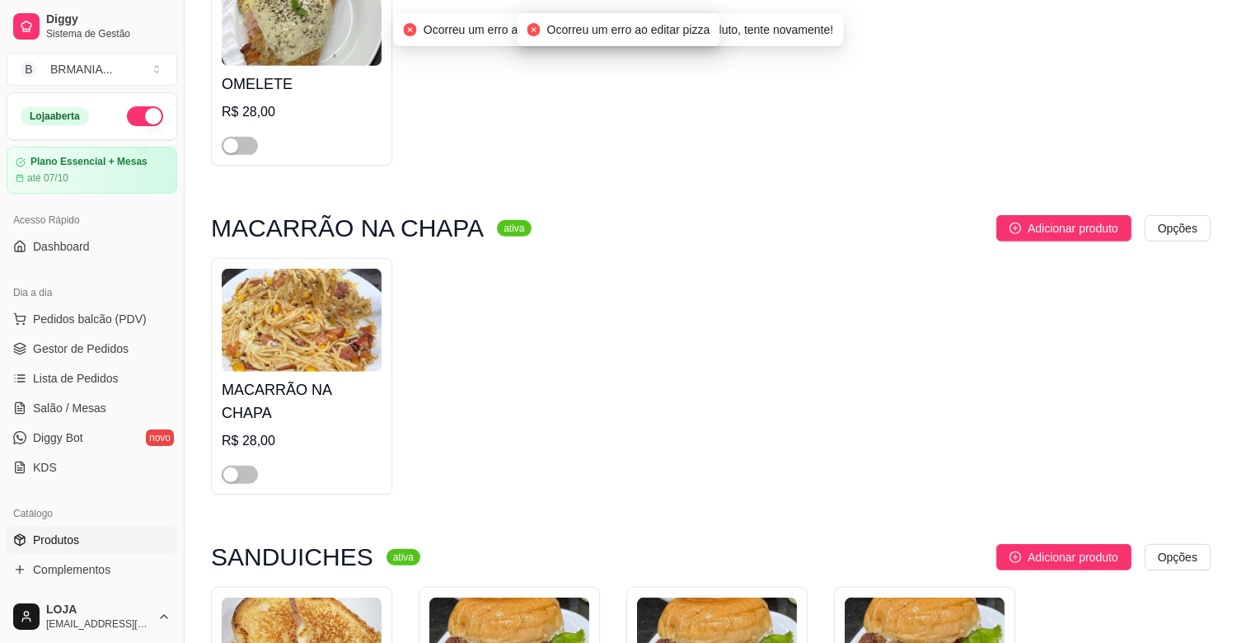
click at [235, 138] on div at bounding box center [240, 145] width 36 height 20
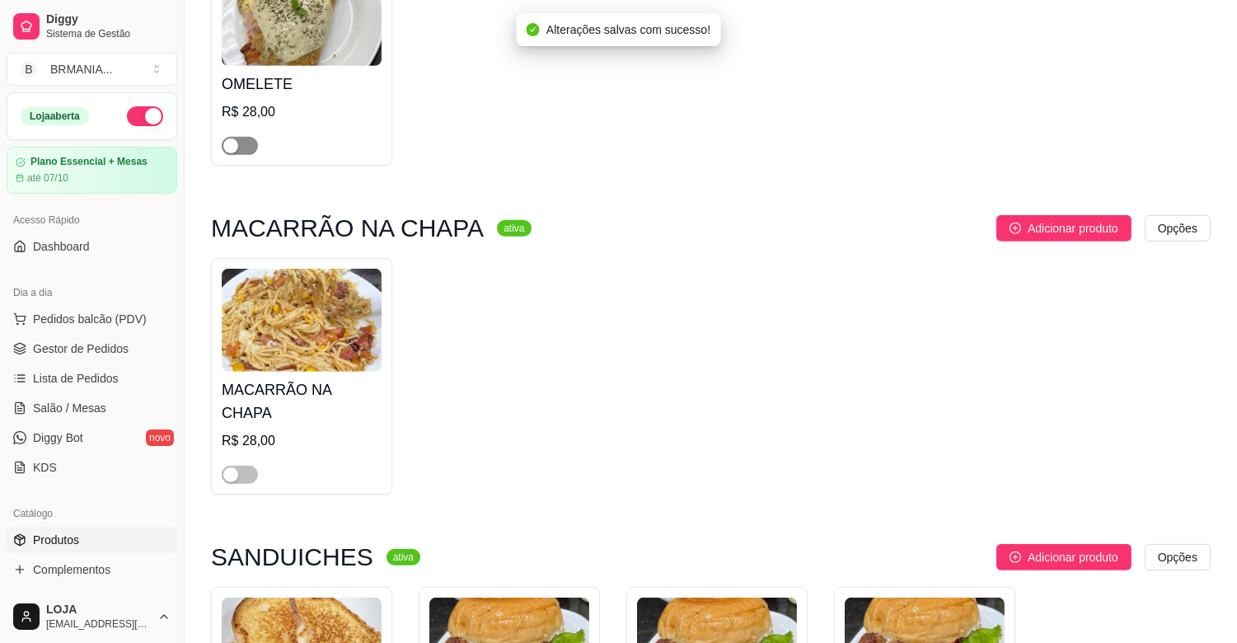
click at [248, 146] on span "button" at bounding box center [240, 146] width 36 height 18
click at [241, 466] on span "button" at bounding box center [240, 475] width 36 height 18
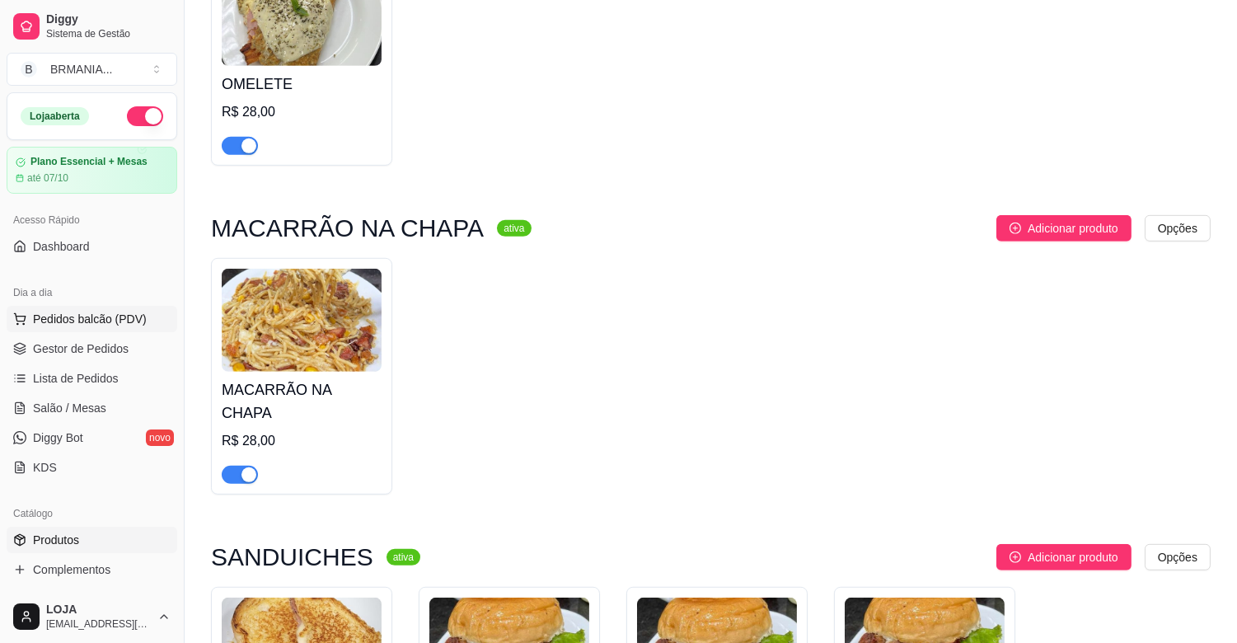
click at [84, 326] on span "Pedidos balcão (PDV)" at bounding box center [90, 319] width 114 height 16
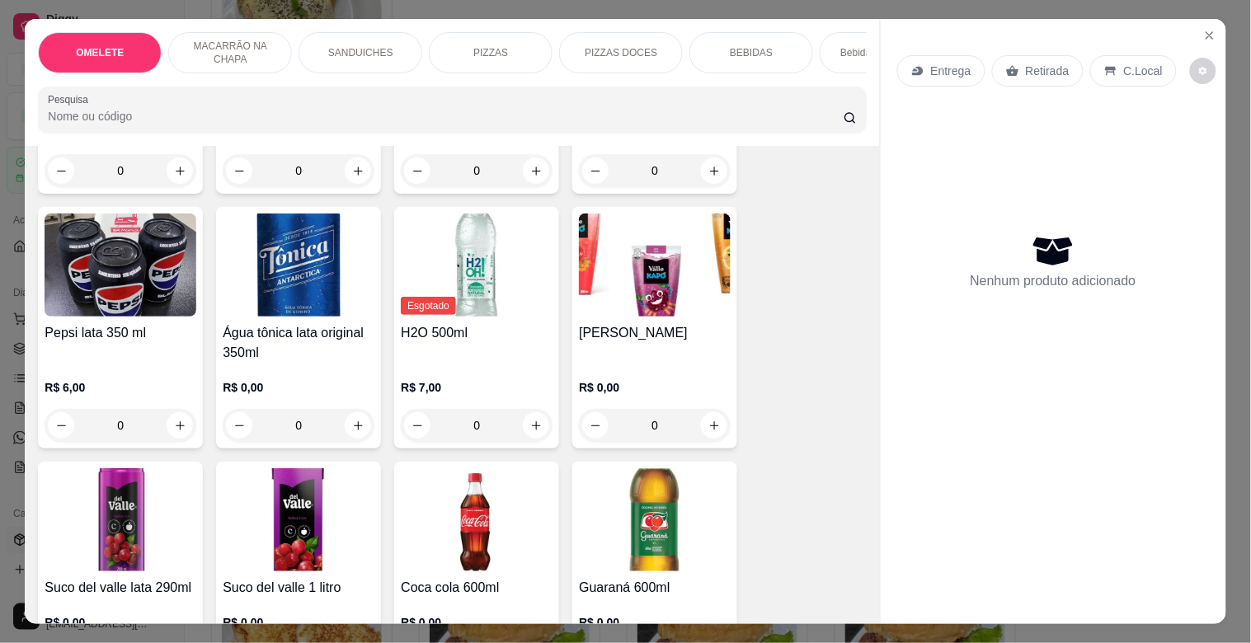
scroll to position [1698, 0]
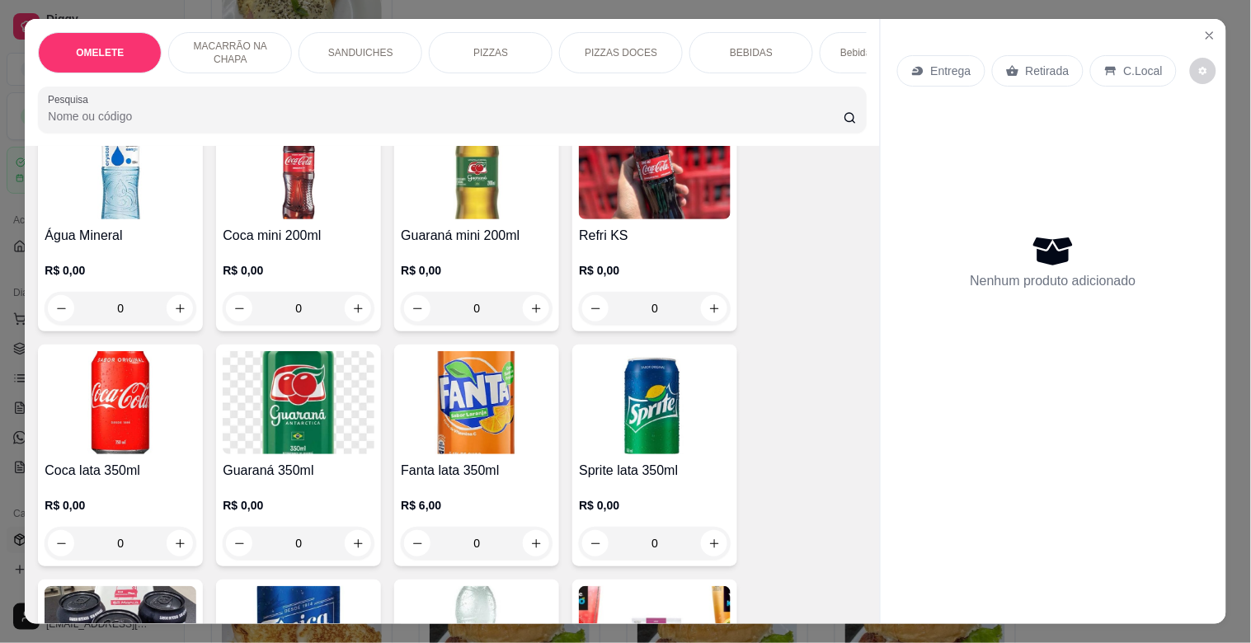
click at [676, 233] on h4 "Refri KS" at bounding box center [655, 236] width 152 height 20
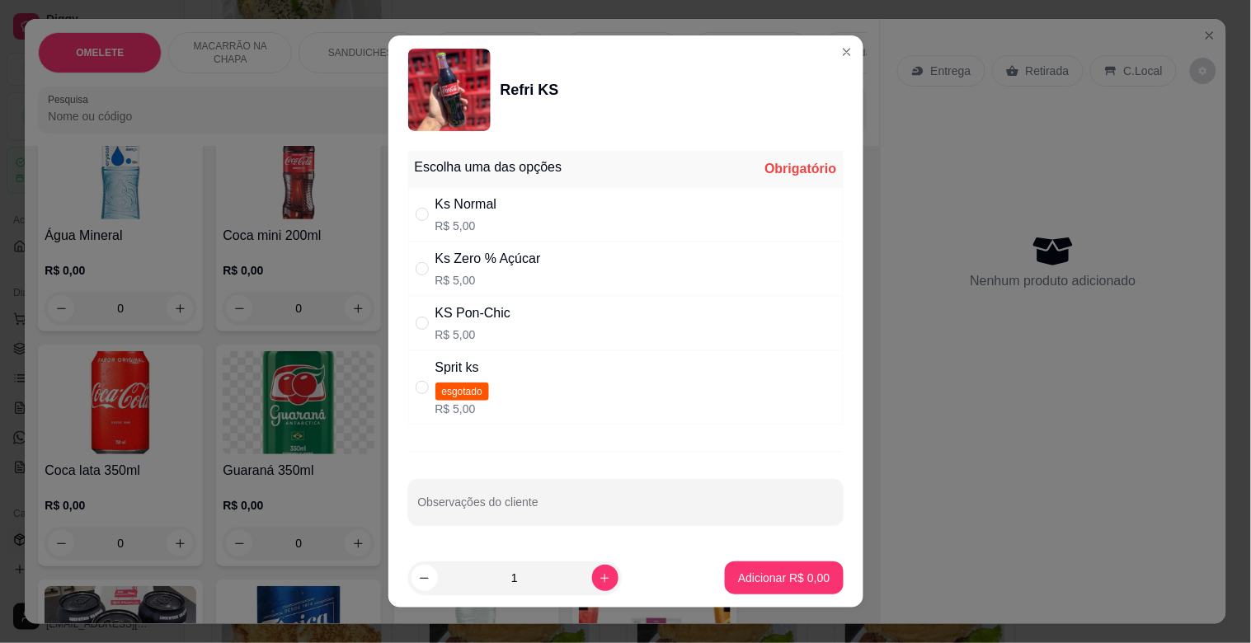
click at [500, 307] on div "KS Pon-Chic R$ 5,00" at bounding box center [625, 323] width 435 height 54
radio input "true"
click at [750, 574] on p "Adicionar R$ 5,00" at bounding box center [784, 578] width 92 height 16
type input "1"
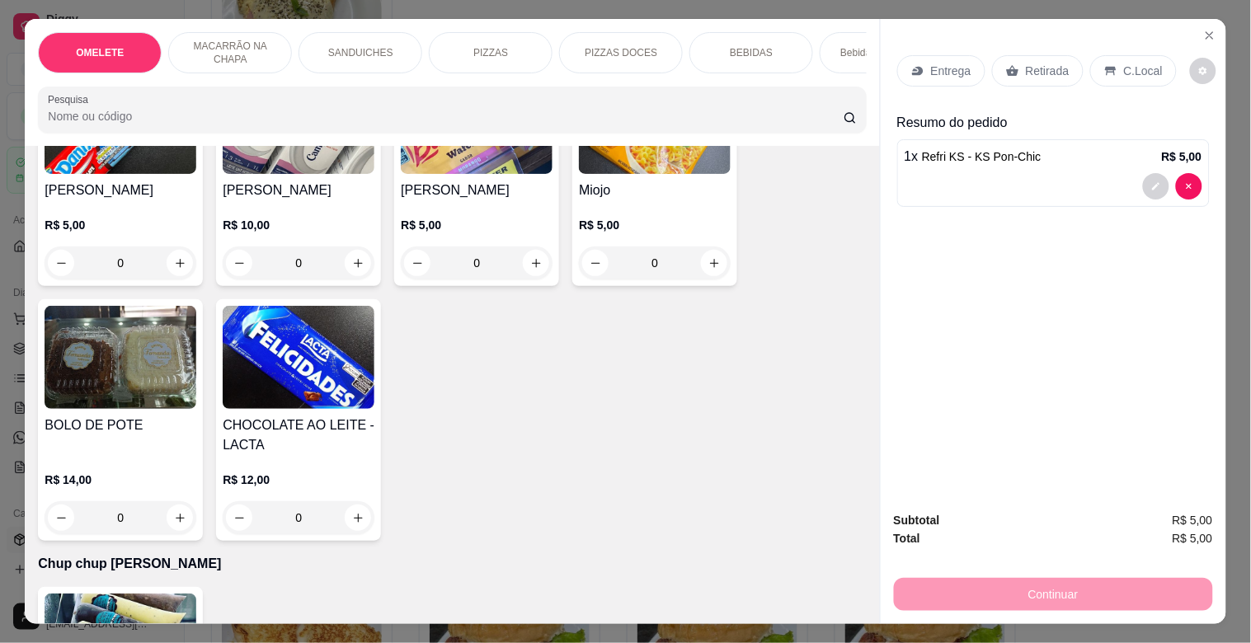
scroll to position [7330, 0]
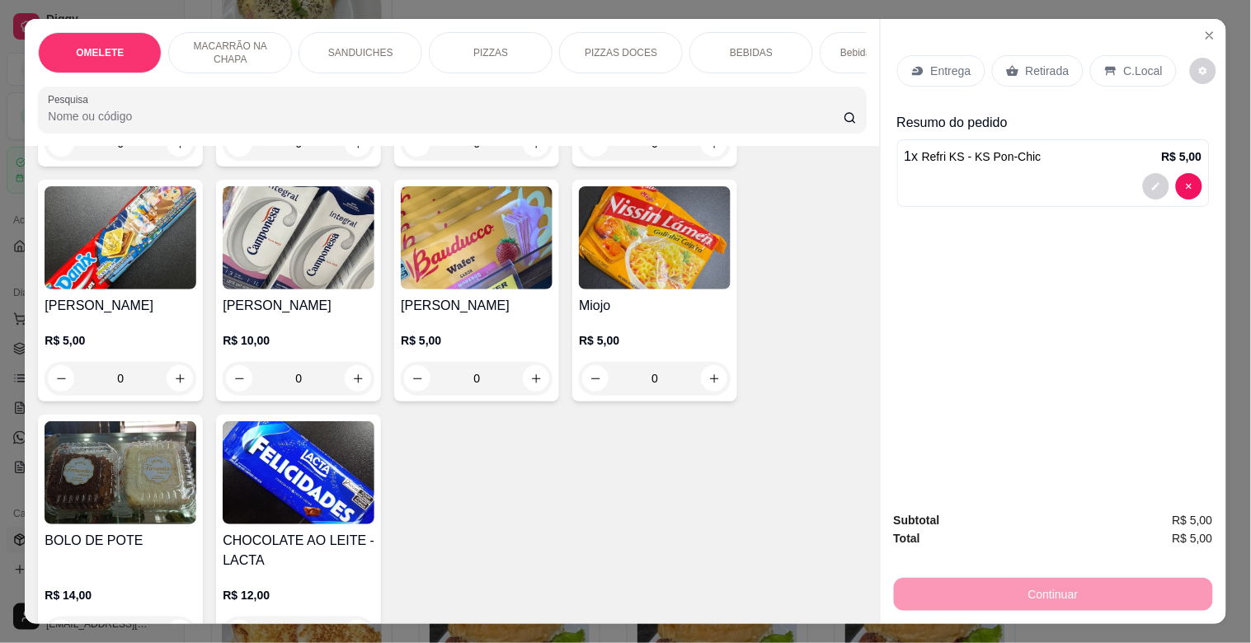
click at [71, 246] on img at bounding box center [121, 237] width 152 height 103
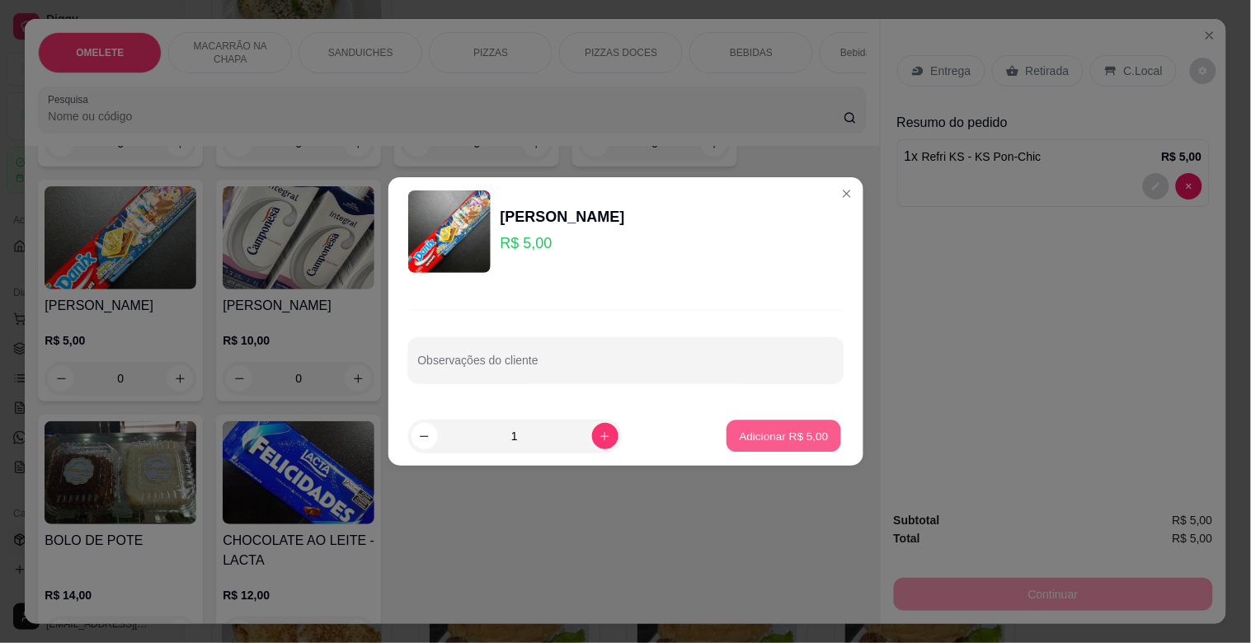
click at [804, 440] on p "Adicionar R$ 5,00" at bounding box center [783, 436] width 89 height 16
type input "1"
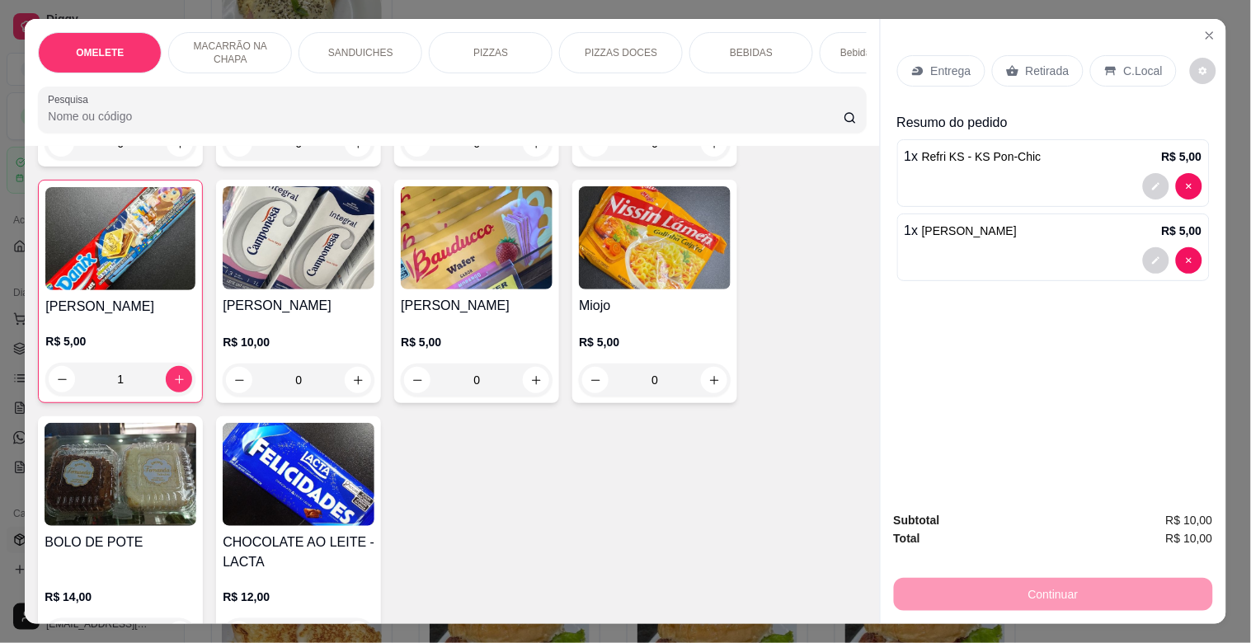
scroll to position [7331, 0]
click at [1127, 63] on p "C.Local" at bounding box center [1143, 71] width 39 height 16
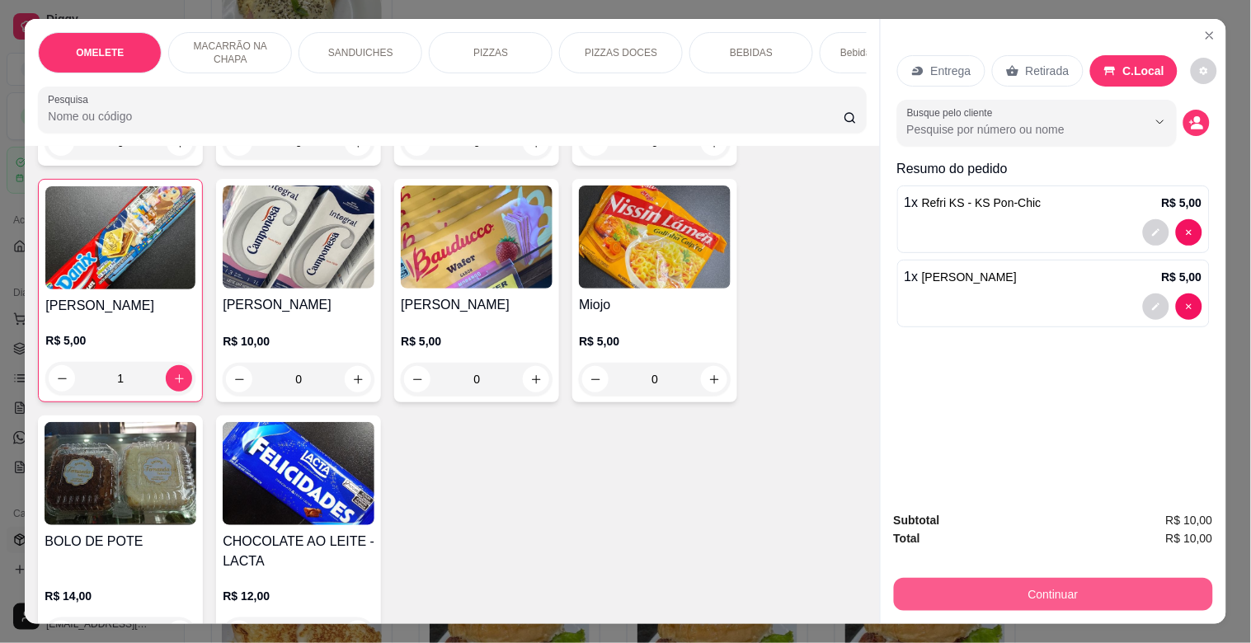
click at [1058, 594] on button "Continuar" at bounding box center [1053, 594] width 319 height 33
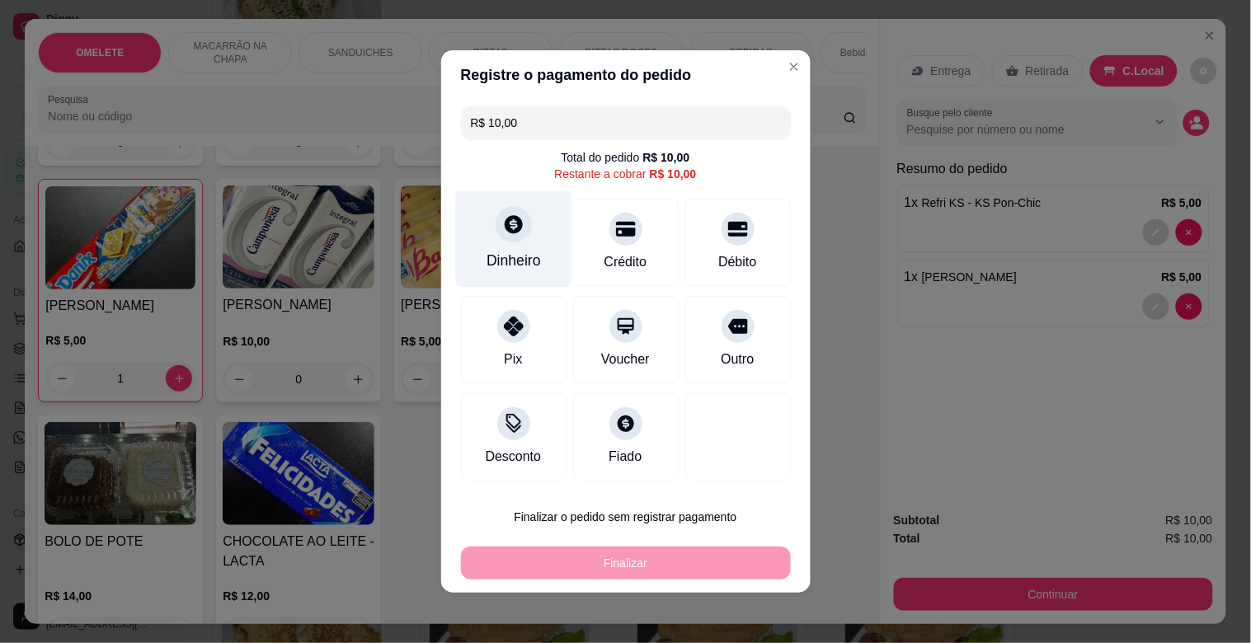
click at [489, 256] on div "Dinheiro" at bounding box center [513, 260] width 54 height 21
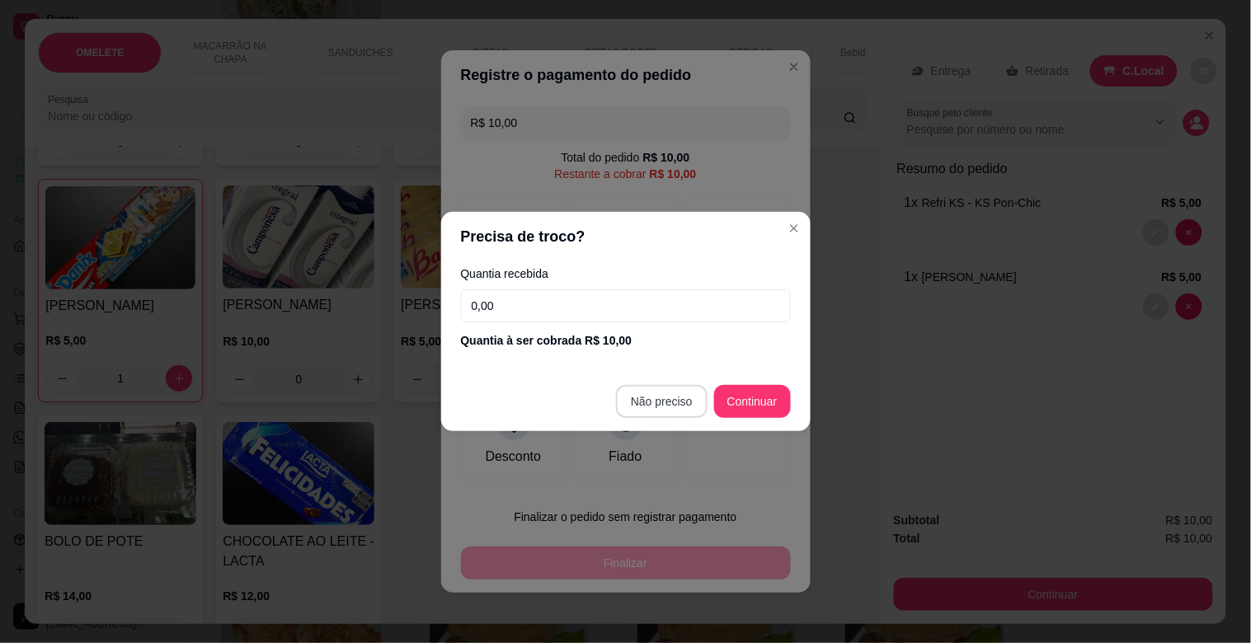
type input "R$ 0,00"
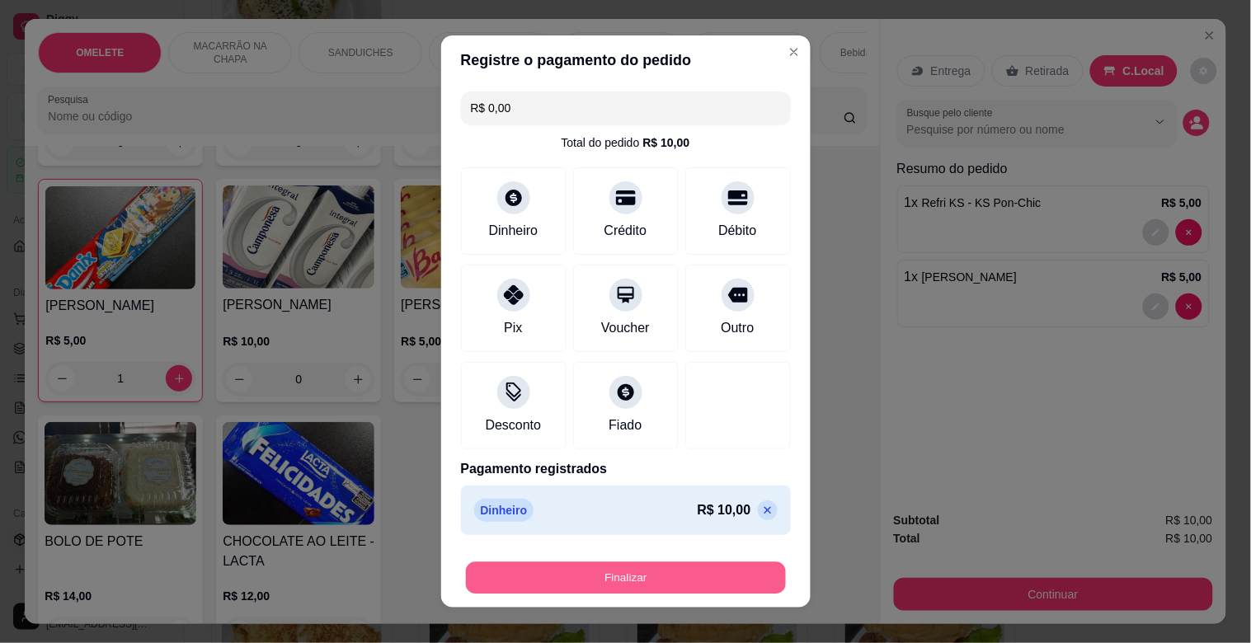
click at [669, 575] on button "Finalizar" at bounding box center [626, 578] width 320 height 32
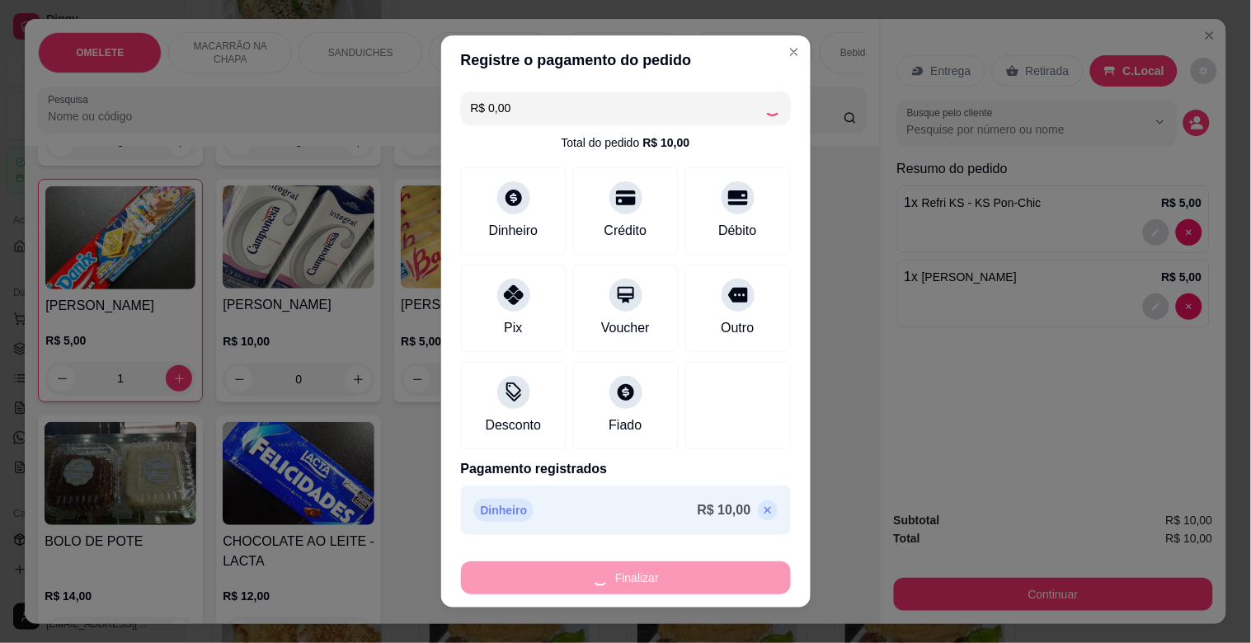
type input "0"
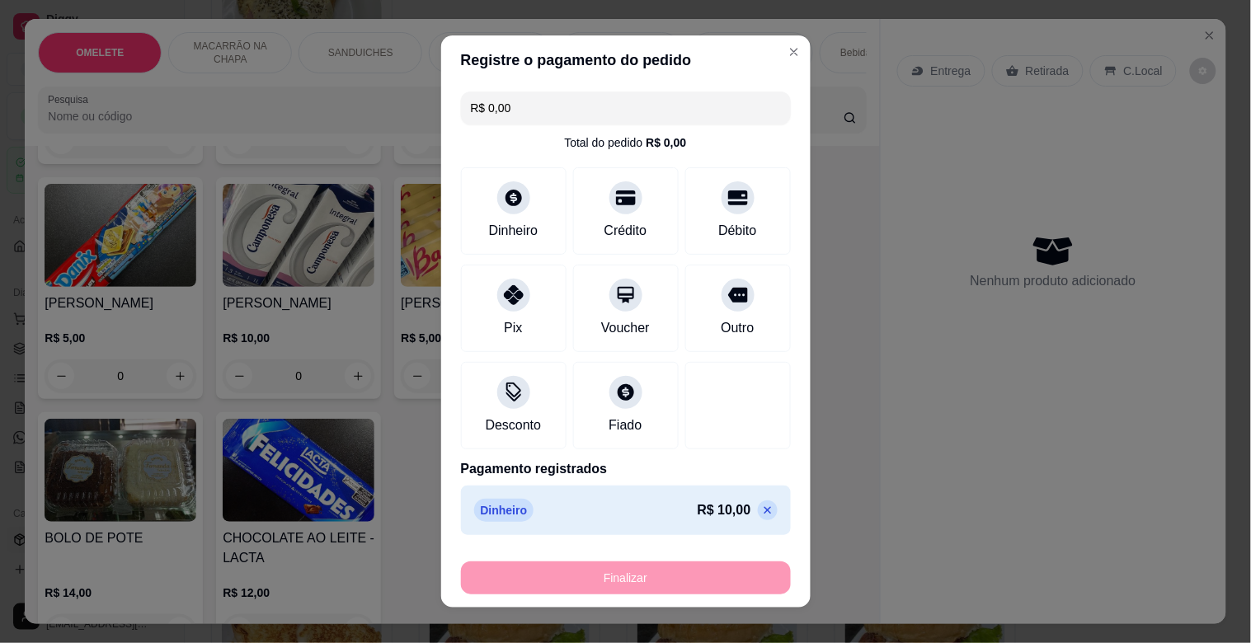
type input "-R$ 10,00"
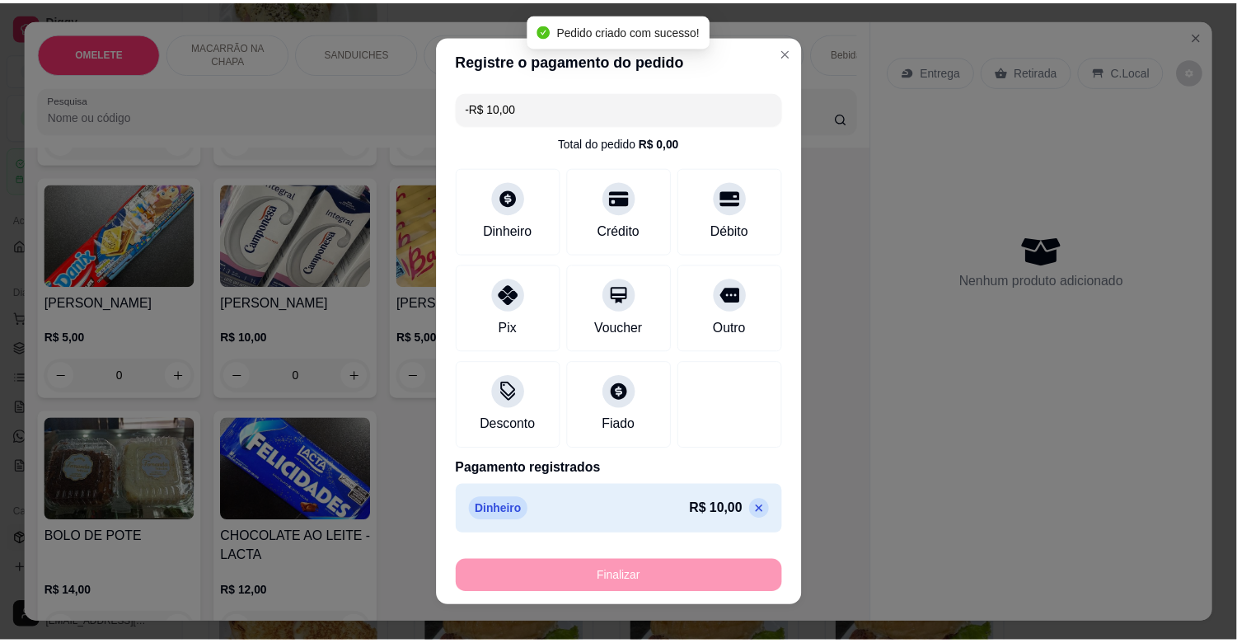
scroll to position [7329, 0]
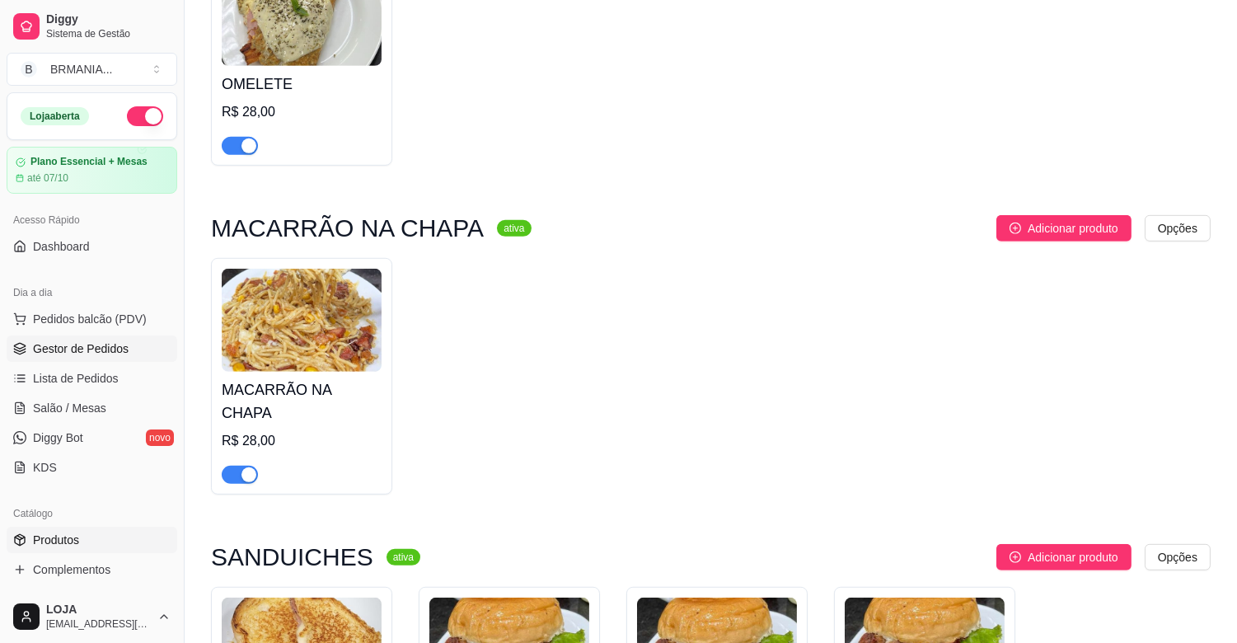
click at [119, 352] on span "Gestor de Pedidos" at bounding box center [81, 348] width 96 height 16
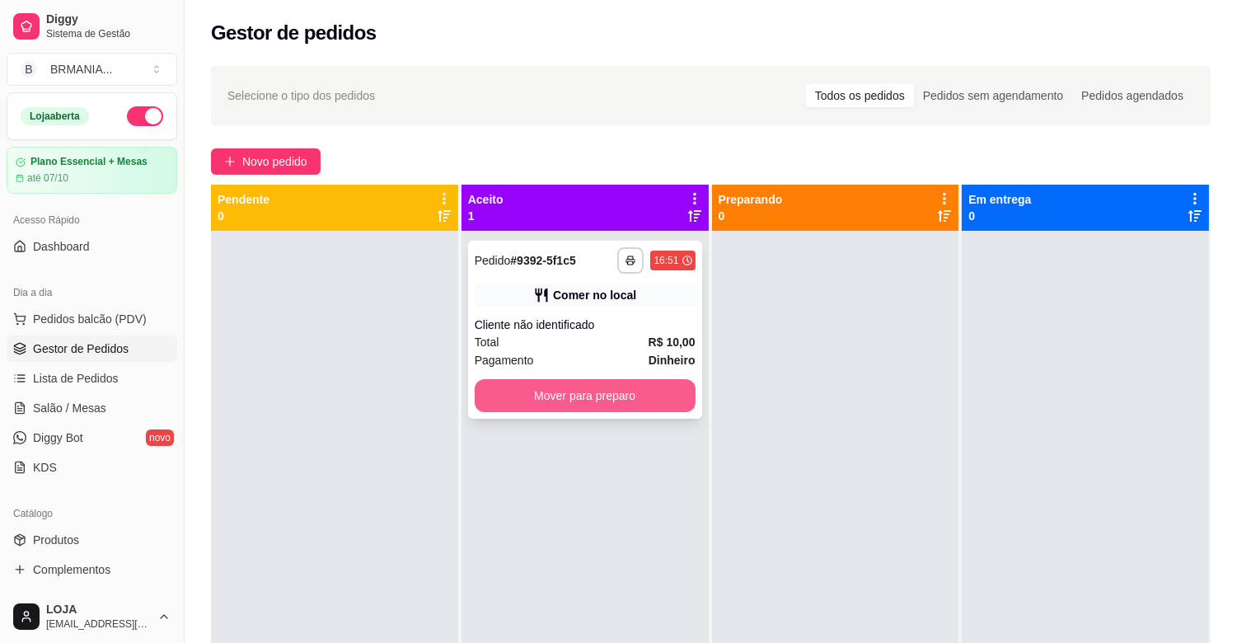
click at [577, 390] on button "Mover para preparo" at bounding box center [585, 395] width 221 height 33
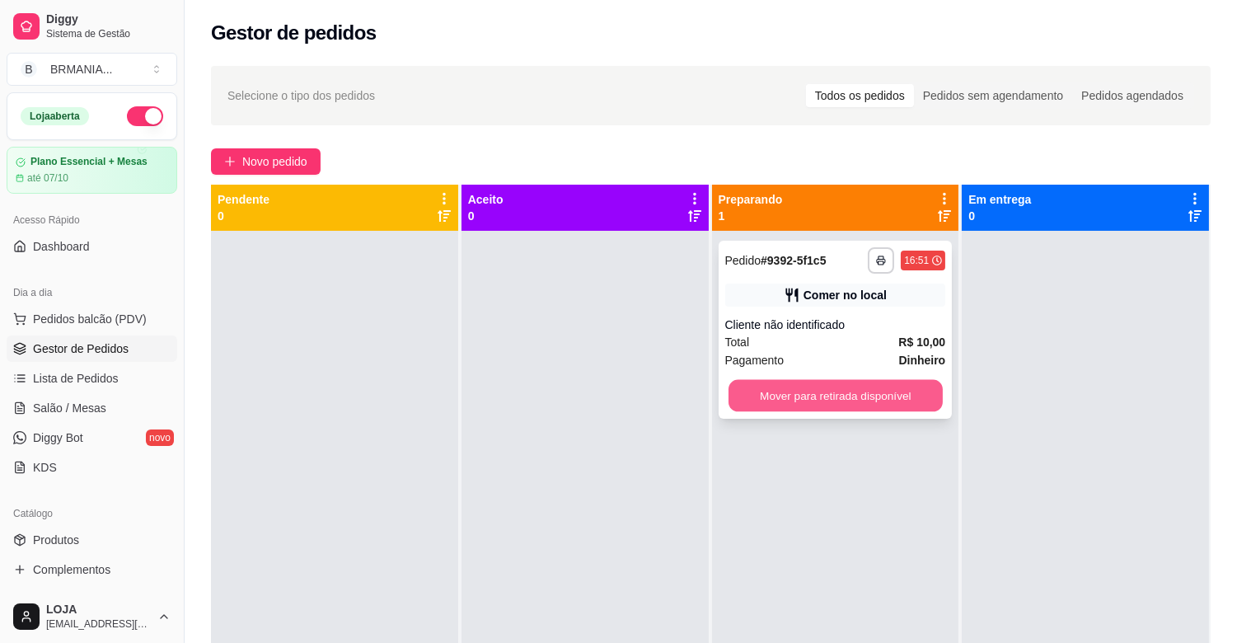
click at [856, 394] on button "Mover para retirada disponível" at bounding box center [836, 396] width 214 height 32
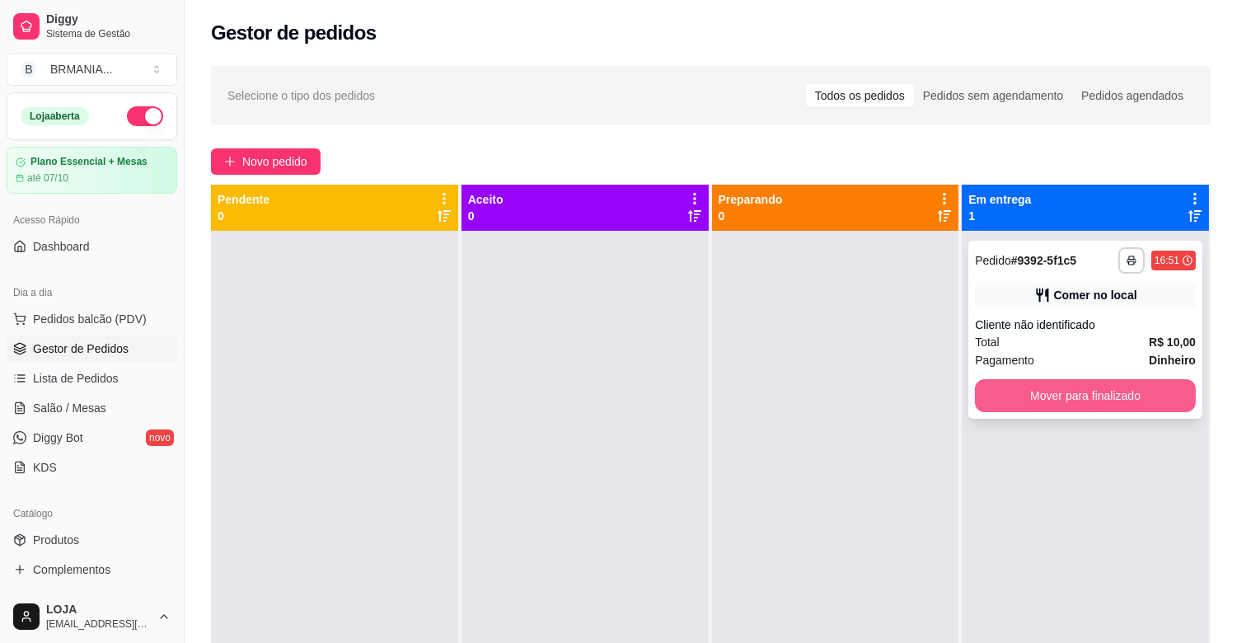
click at [1068, 397] on button "Mover para finalizado" at bounding box center [1085, 395] width 221 height 33
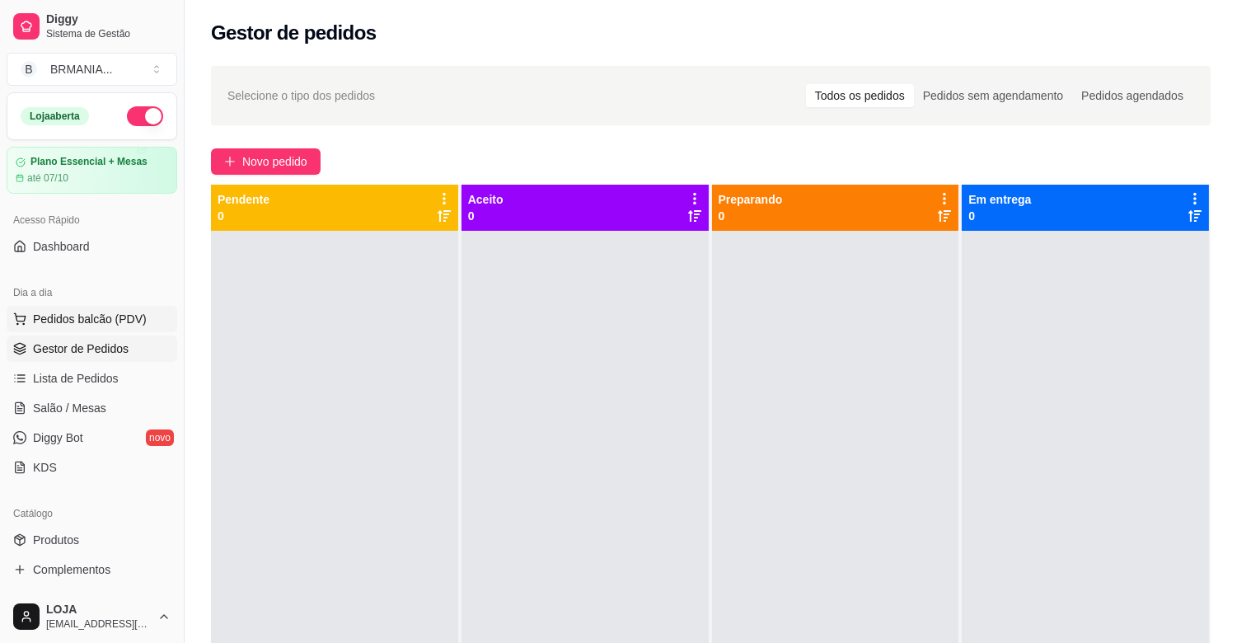
click at [145, 310] on button "Pedidos balcão (PDV)" at bounding box center [92, 319] width 171 height 26
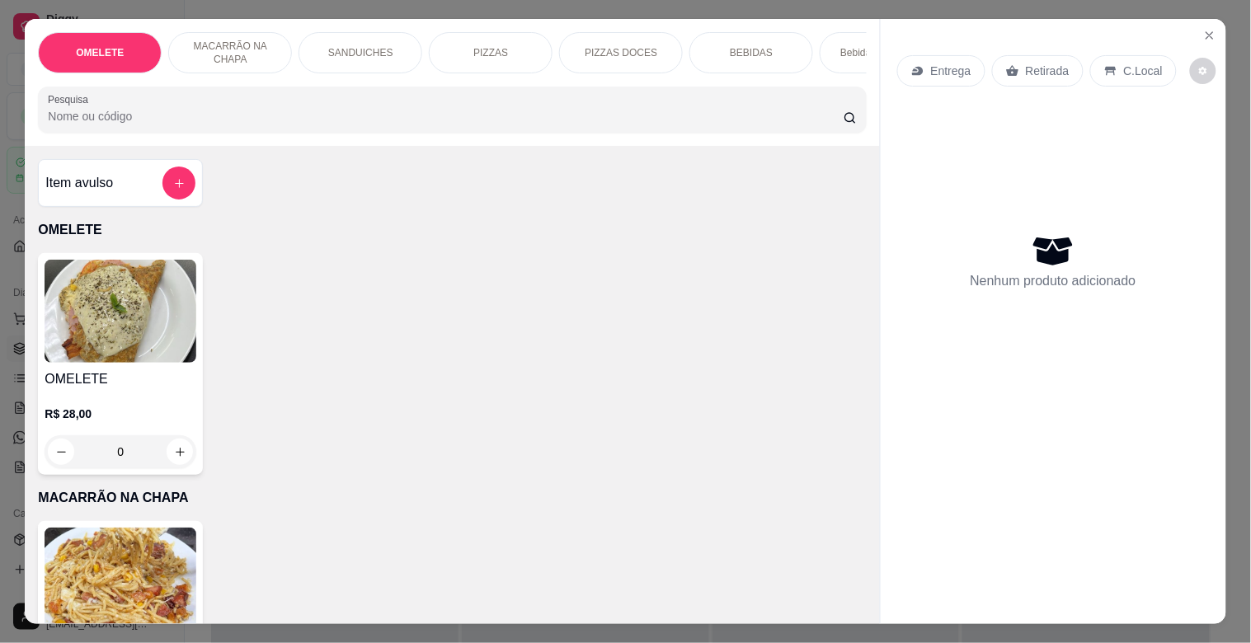
click at [328, 124] on input "Pesquisa" at bounding box center [446, 116] width 796 height 16
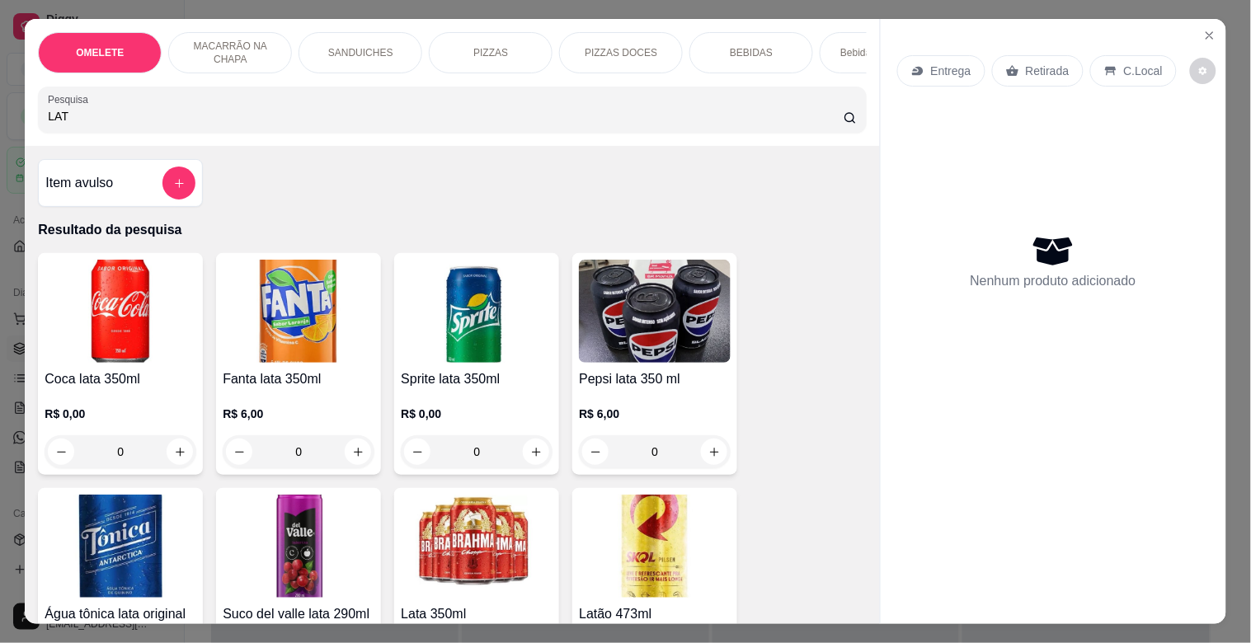
type input "LAT"
click at [486, 587] on img at bounding box center [477, 546] width 152 height 103
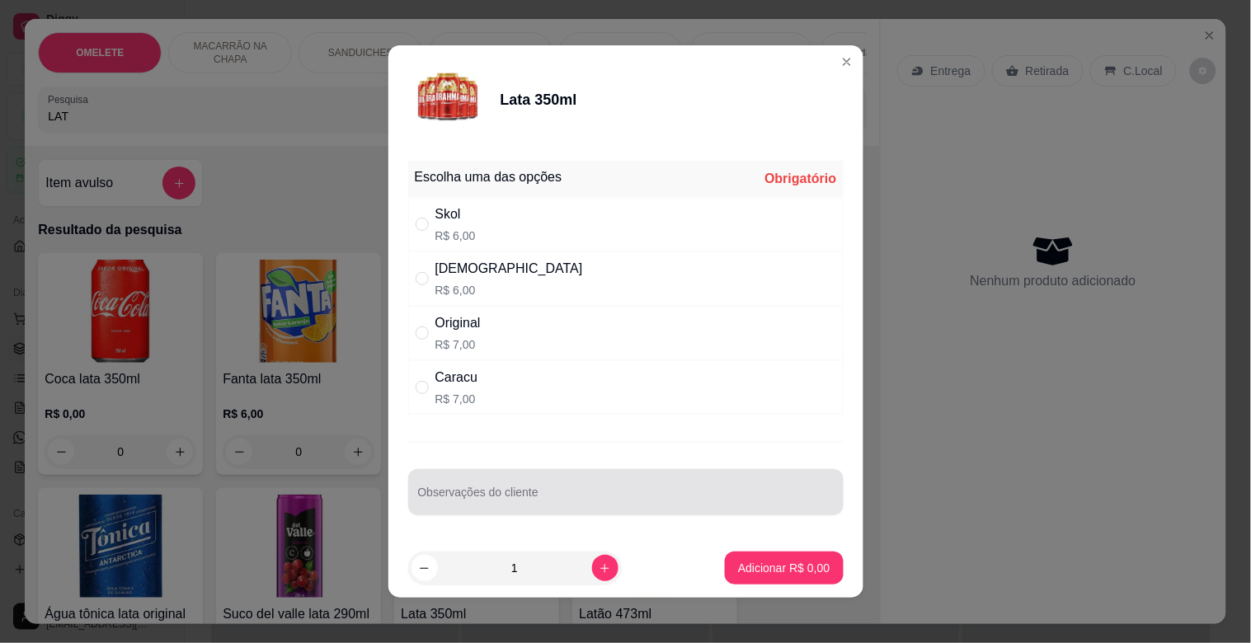
drag, startPoint x: 821, startPoint y: 488, endPoint x: 834, endPoint y: 485, distance: 13.6
click at [831, 485] on div "Escolha uma das opções Obrigatório Skol R$ 6,00 Brahma R$ 6,00 Original R$ 7,00…" at bounding box center [625, 346] width 475 height 384
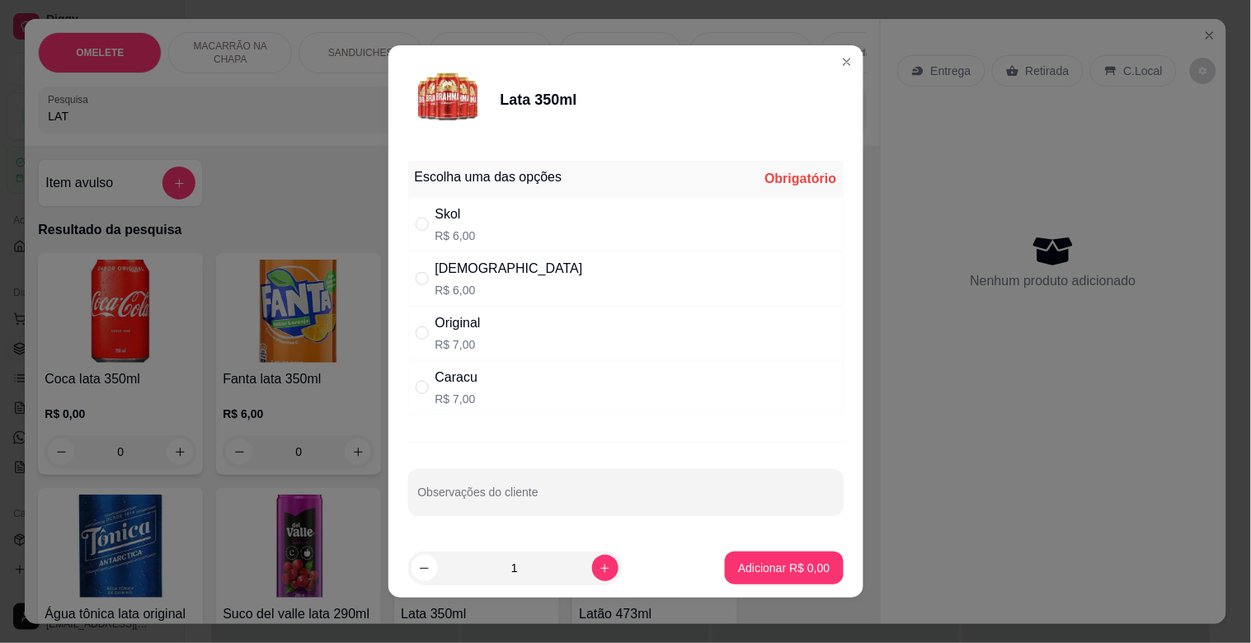
drag, startPoint x: 922, startPoint y: 479, endPoint x: 808, endPoint y: 491, distance: 114.4
click at [922, 479] on div "Entrega Retirada C.Local Nenhum produto adicionado" at bounding box center [1052, 308] width 345 height 578
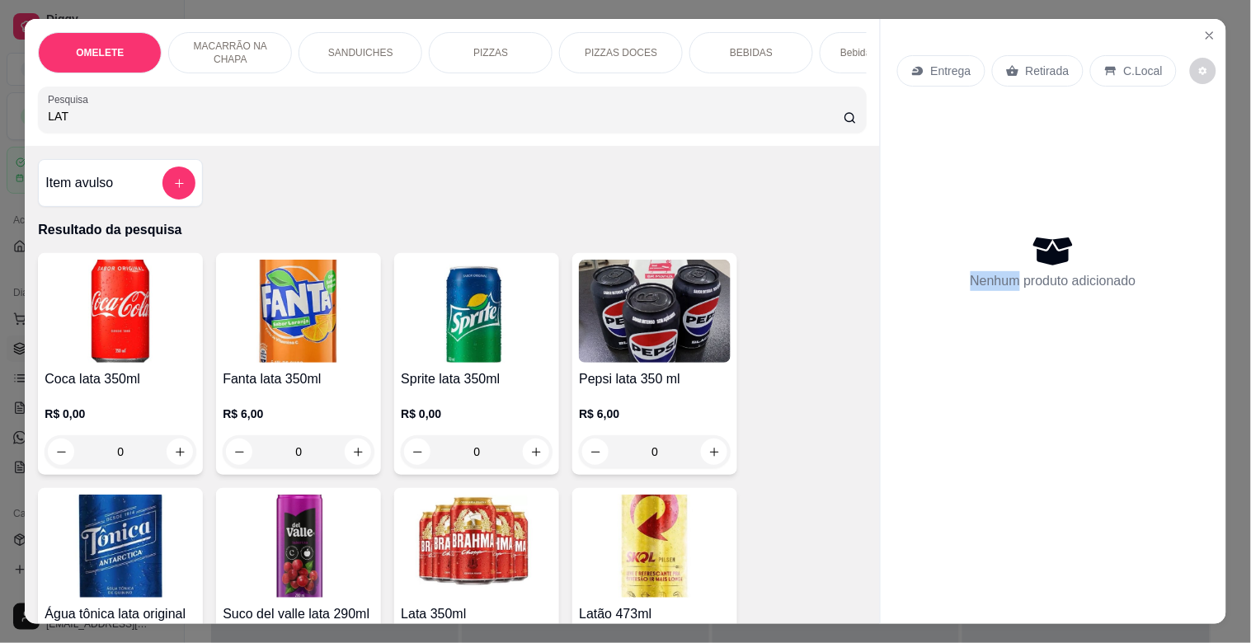
click at [633, 524] on img at bounding box center [655, 546] width 152 height 103
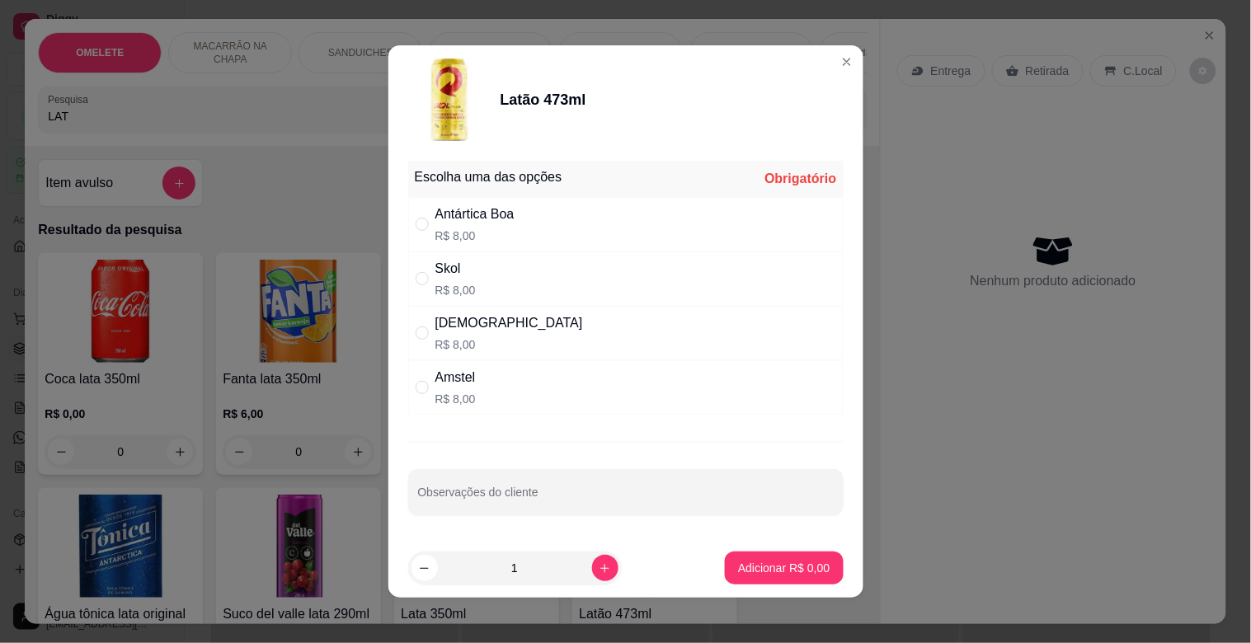
click at [474, 270] on div "Skol R$ 8,00" at bounding box center [625, 278] width 435 height 54
radio input "false"
click at [486, 232] on p "R$ 8,00" at bounding box center [474, 236] width 79 height 16
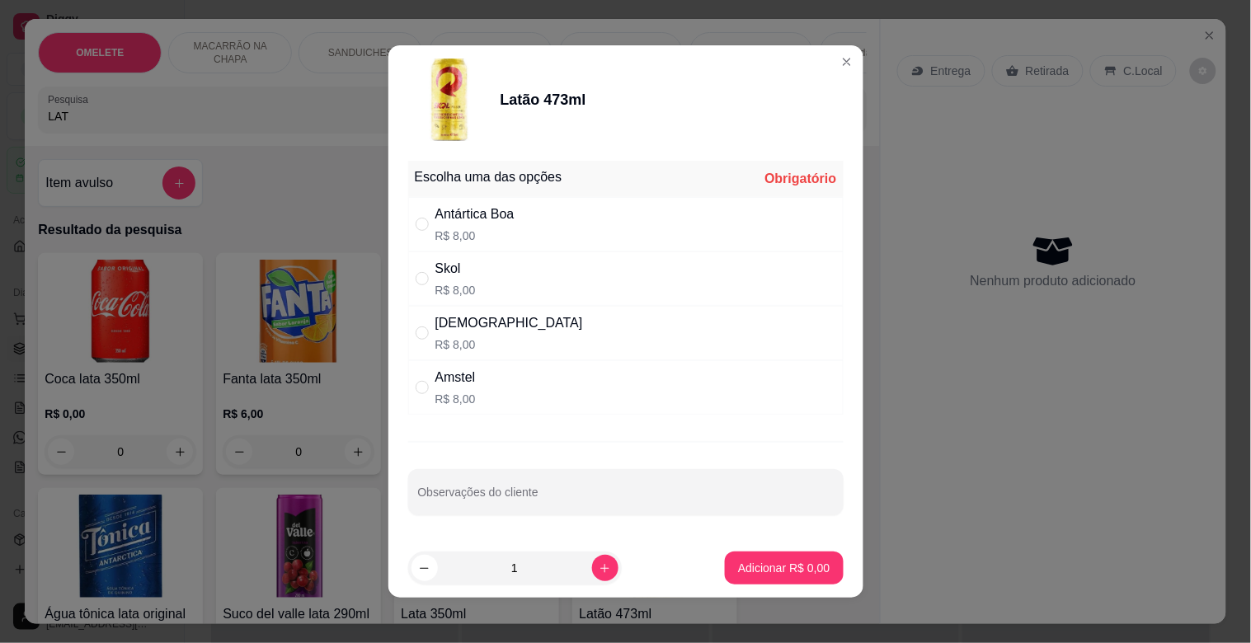
click at [435, 221] on div "Antártica Boa" at bounding box center [474, 214] width 79 height 20
radio input "true"
click at [756, 566] on p "Adicionar R$ 8,00" at bounding box center [783, 568] width 89 height 16
type input "1"
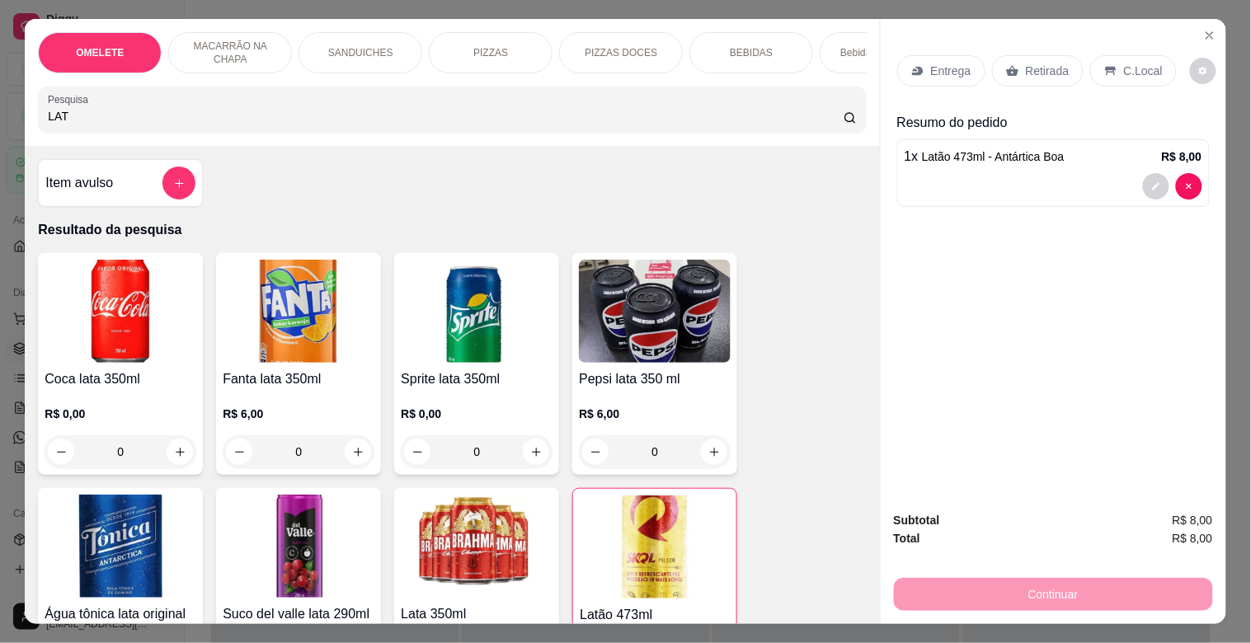
click at [1034, 63] on p "Retirada" at bounding box center [1047, 71] width 44 height 16
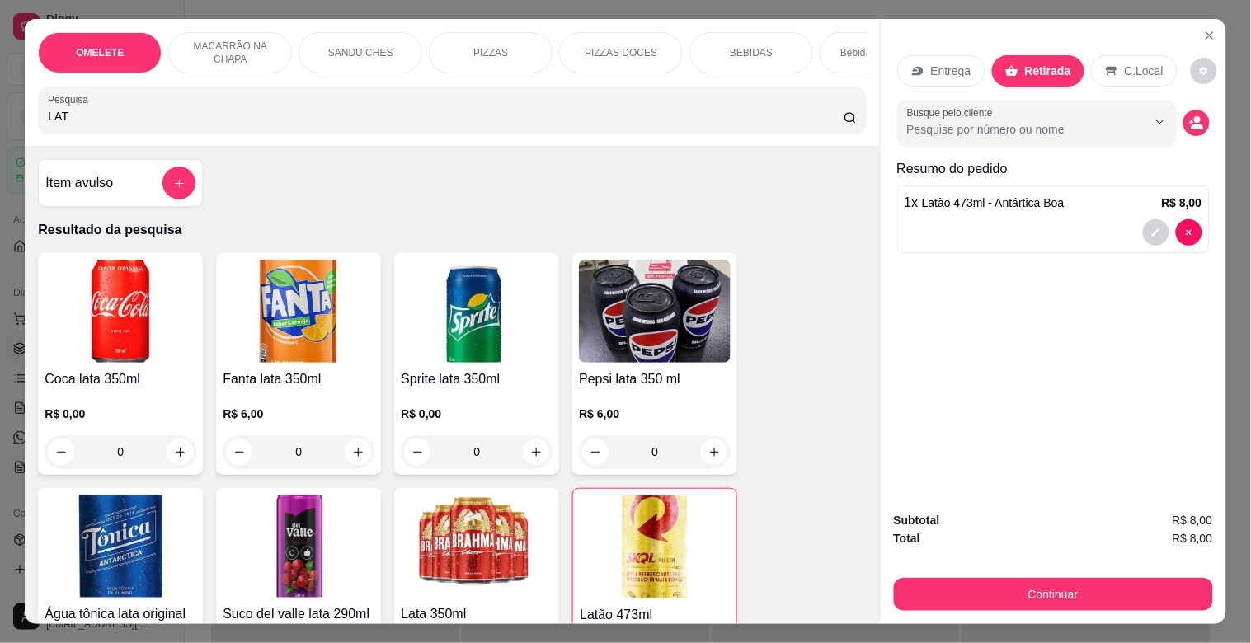
click at [1139, 55] on div "C.Local" at bounding box center [1134, 70] width 87 height 31
click at [1189, 115] on icon "decrease-product-quantity" at bounding box center [1196, 122] width 15 height 15
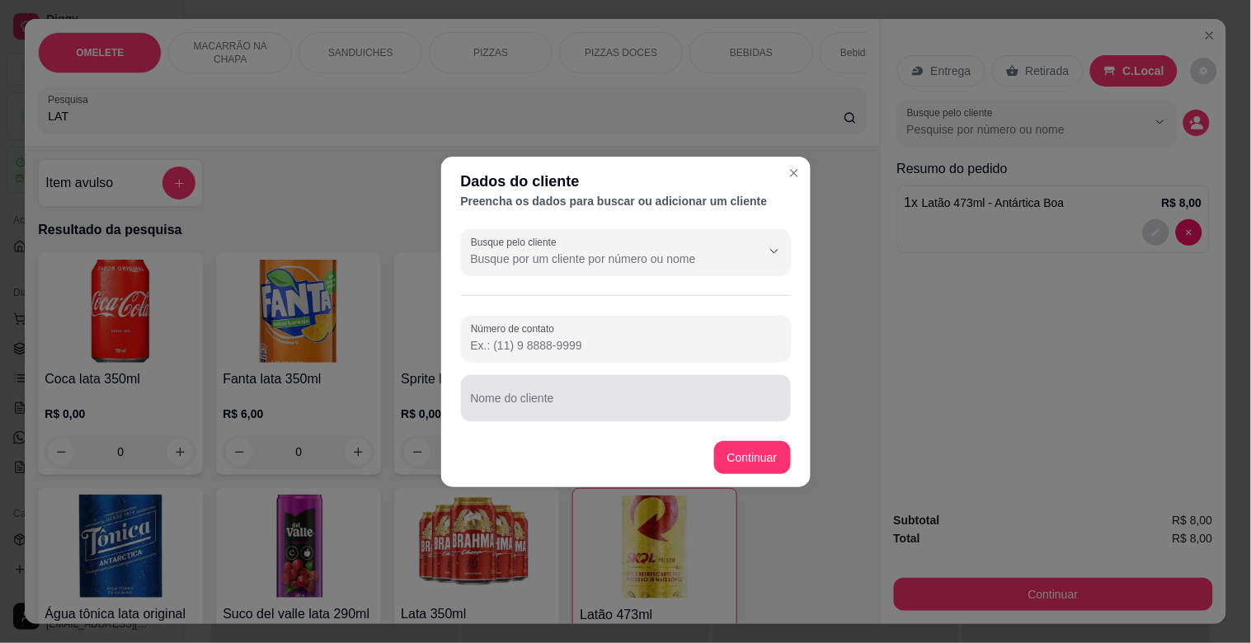
click at [644, 397] on input "Nome do cliente" at bounding box center [626, 405] width 310 height 16
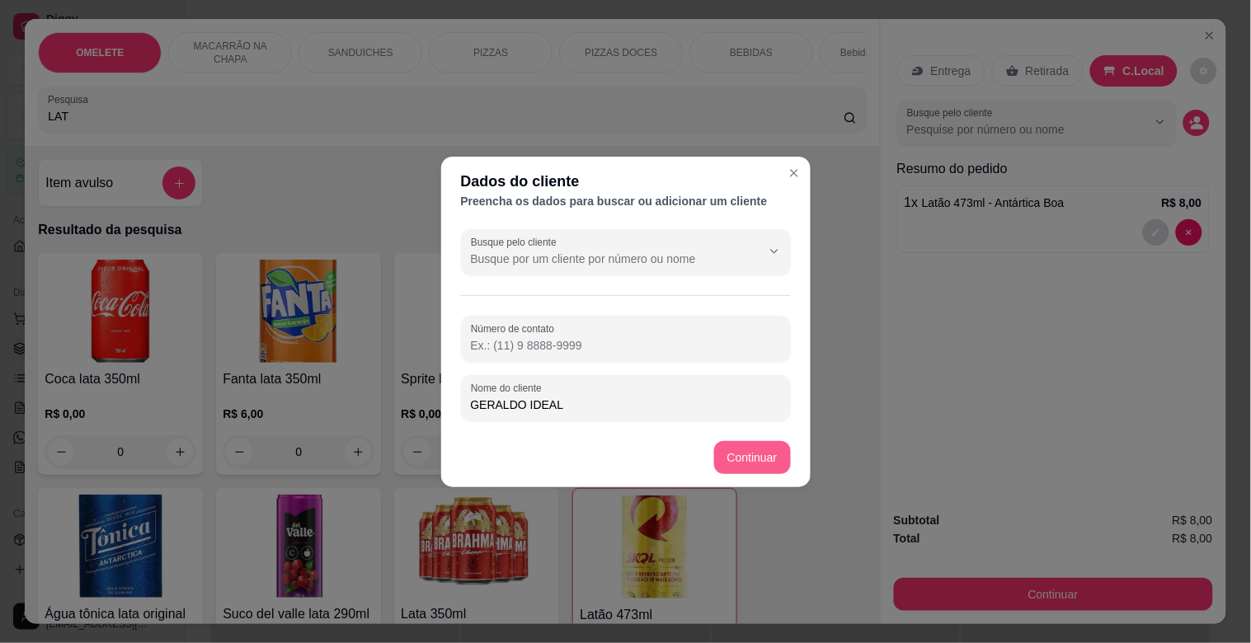
type input "GERALDO IDEAL"
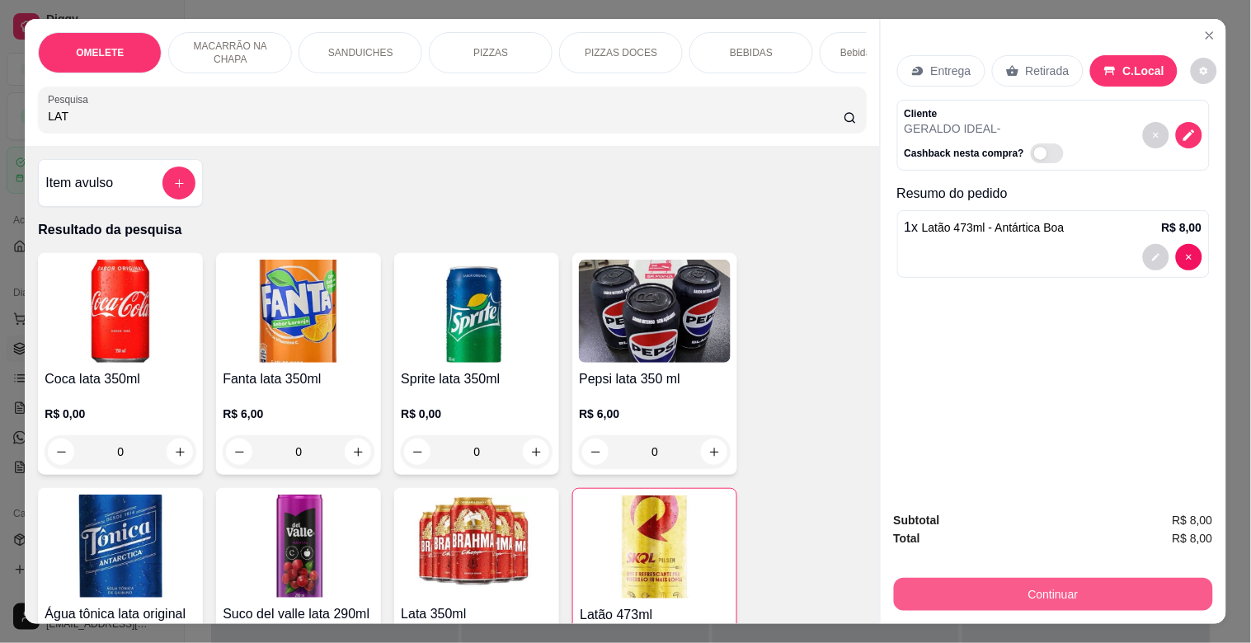
click at [1025, 586] on button "Continuar" at bounding box center [1053, 594] width 319 height 33
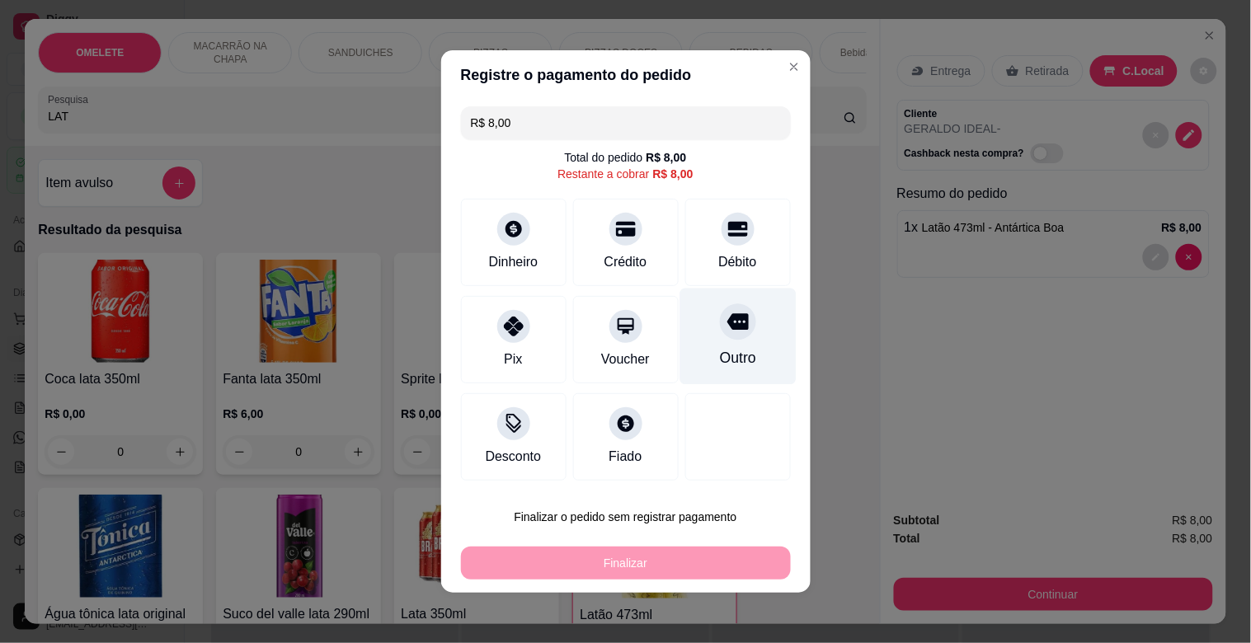
click at [742, 372] on div "Outro" at bounding box center [737, 337] width 116 height 96
type input "R$ 0,00"
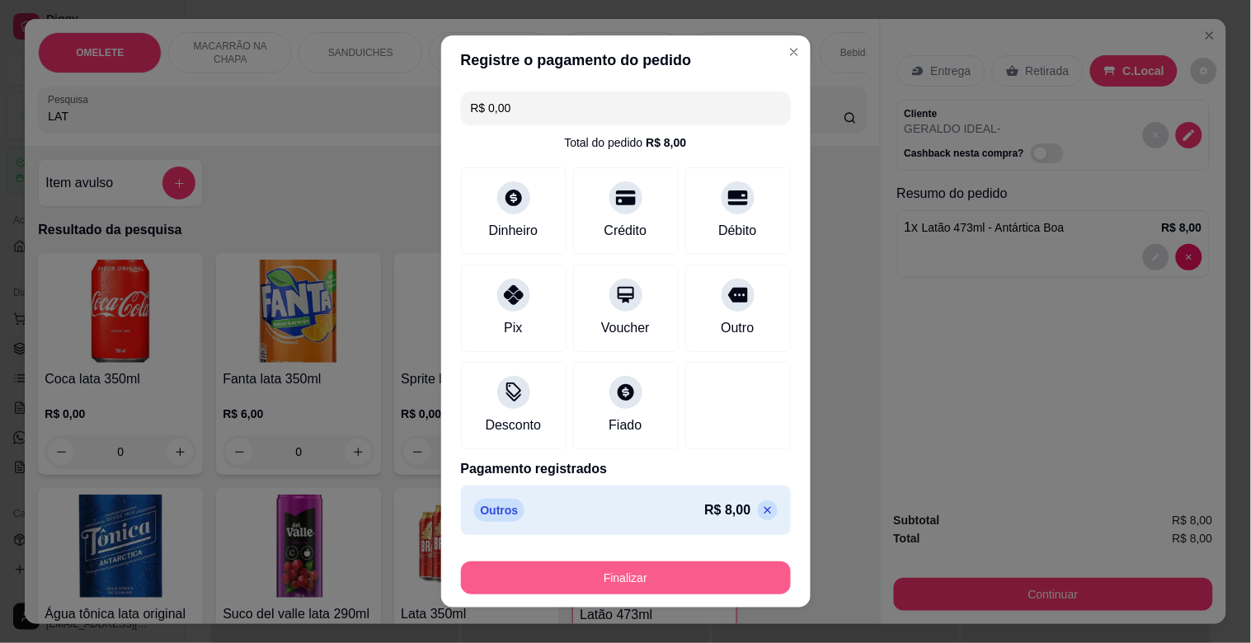
click at [690, 565] on button "Finalizar" at bounding box center [626, 577] width 330 height 33
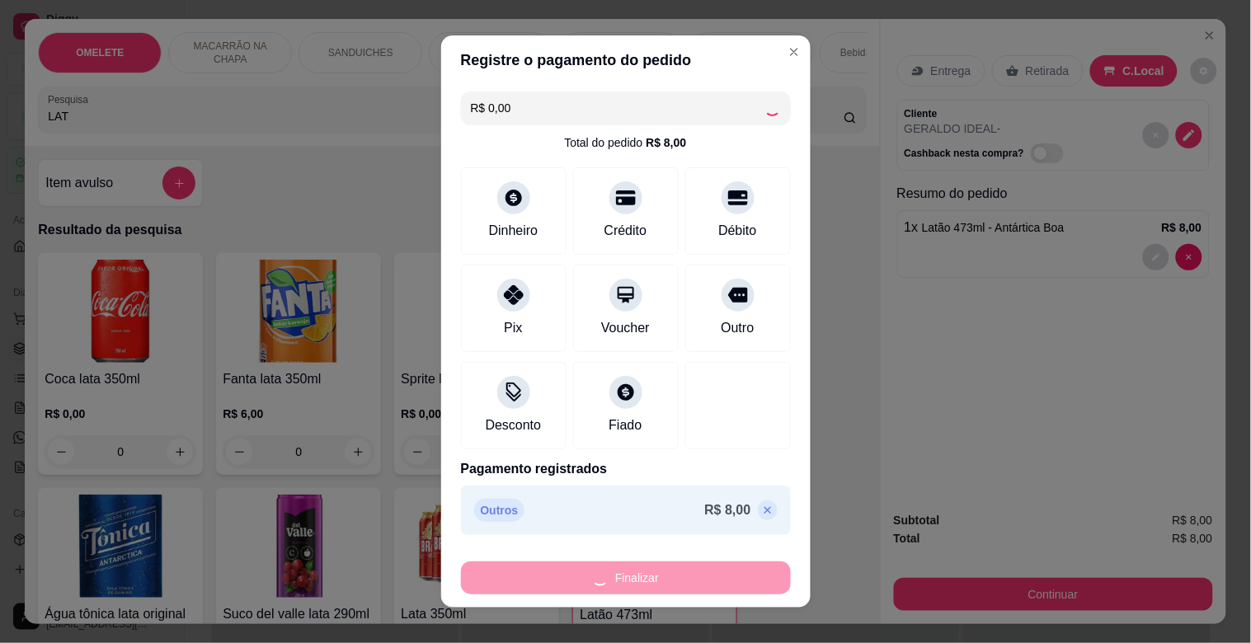
type input "0"
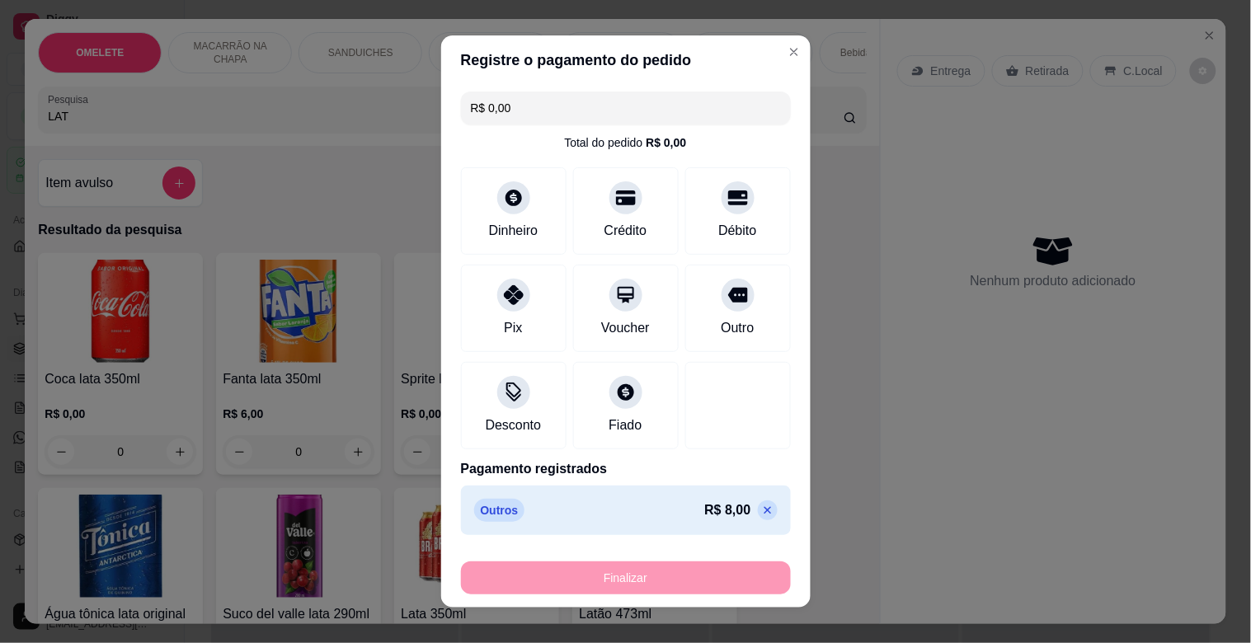
type input "-R$ 8,00"
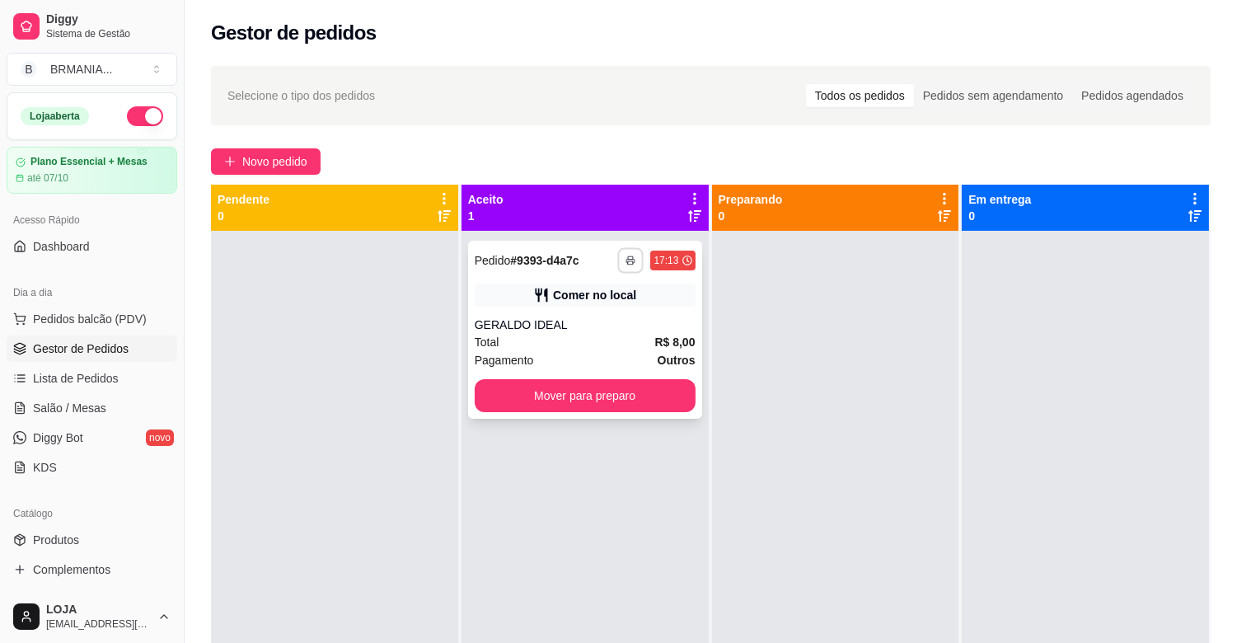
click at [633, 264] on button "button" at bounding box center [631, 260] width 26 height 26
click at [594, 318] on button "IMPRESSORA" at bounding box center [583, 318] width 120 height 26
click at [635, 391] on button "Mover para preparo" at bounding box center [585, 395] width 221 height 33
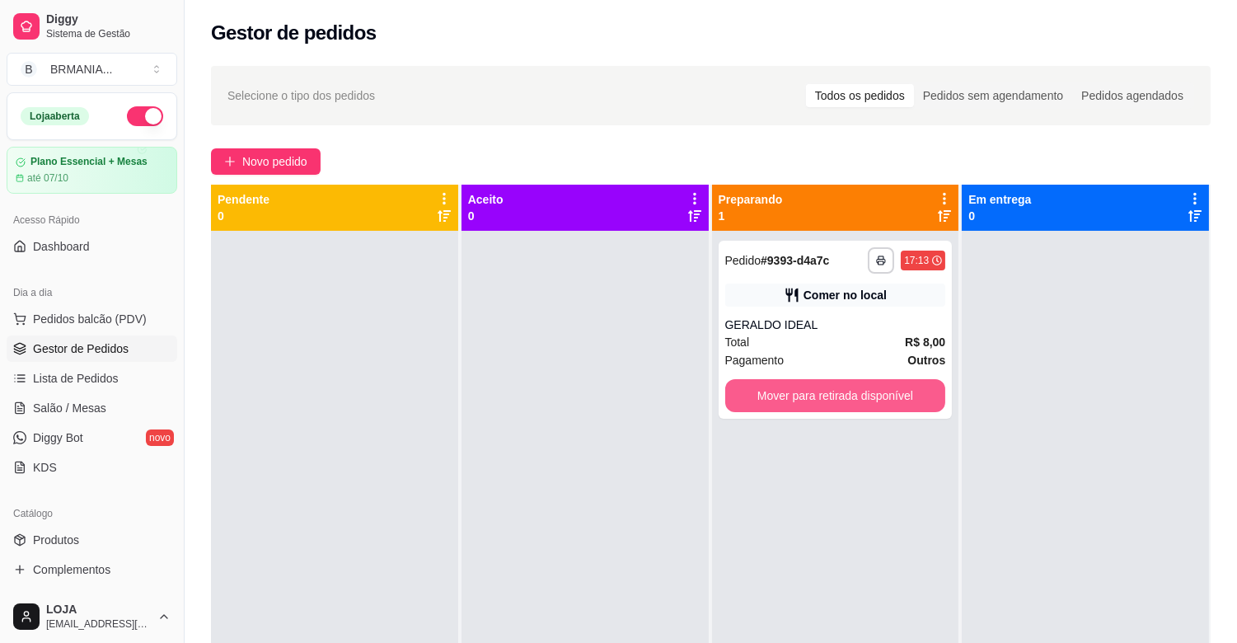
click at [853, 387] on button "Mover para retirada disponível" at bounding box center [835, 395] width 221 height 33
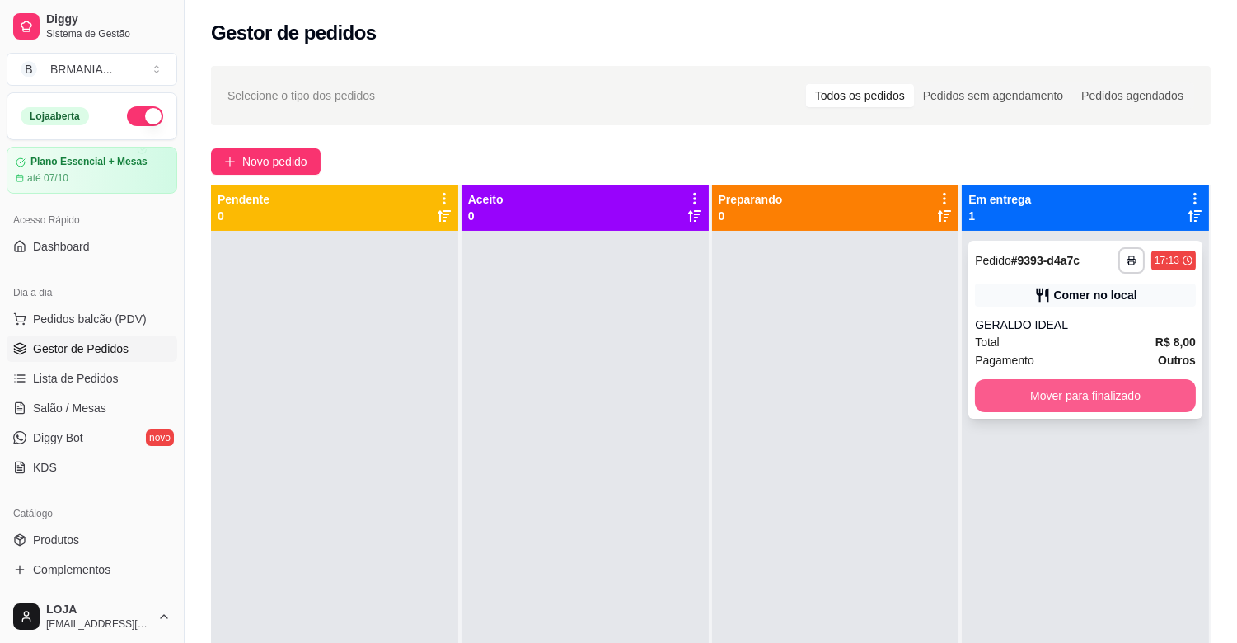
click at [1047, 392] on button "Mover para finalizado" at bounding box center [1085, 395] width 221 height 33
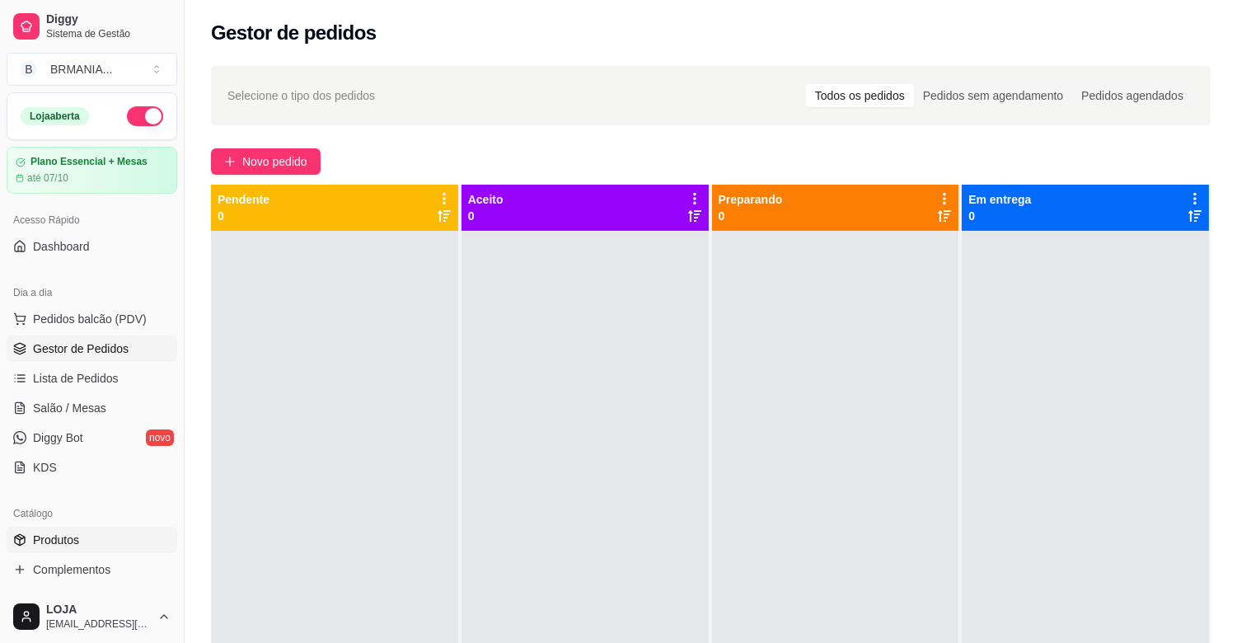
click at [112, 533] on link "Produtos" at bounding box center [92, 540] width 171 height 26
